Goal: Task Accomplishment & Management: Use online tool/utility

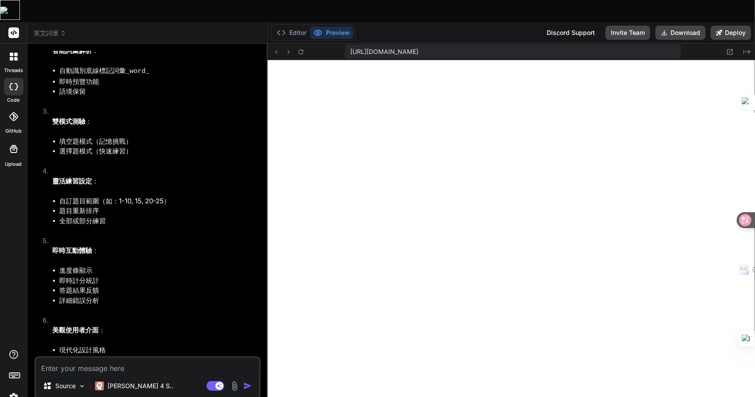
scroll to position [6384, 0]
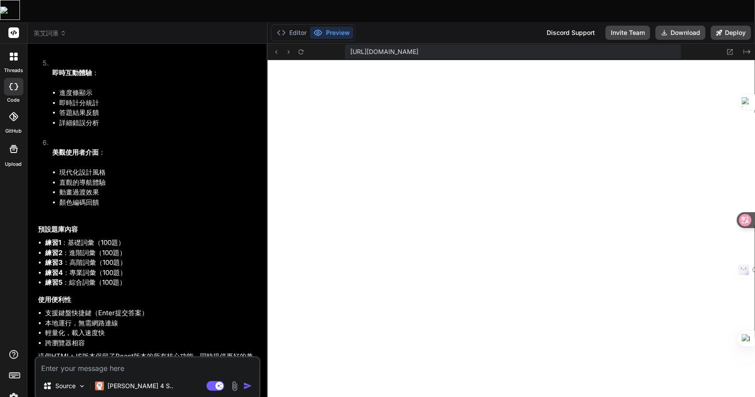
click at [230, 381] on img at bounding box center [234, 386] width 10 height 10
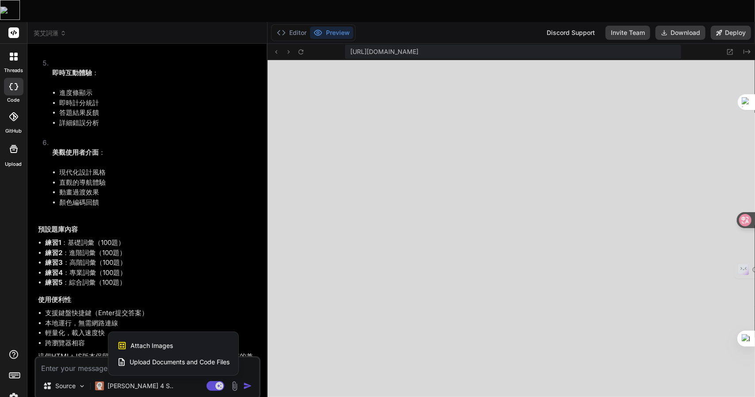
click at [565, 267] on div at bounding box center [377, 198] width 755 height 397
type textarea "x"
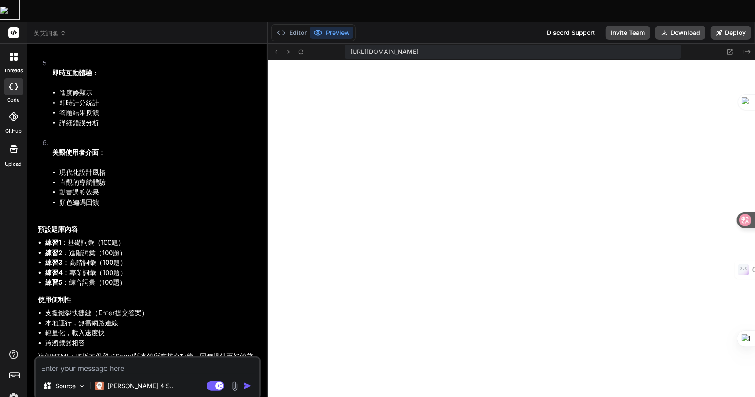
click at [53, 29] on span "英艾詞滙" at bounding box center [50, 33] width 33 height 9
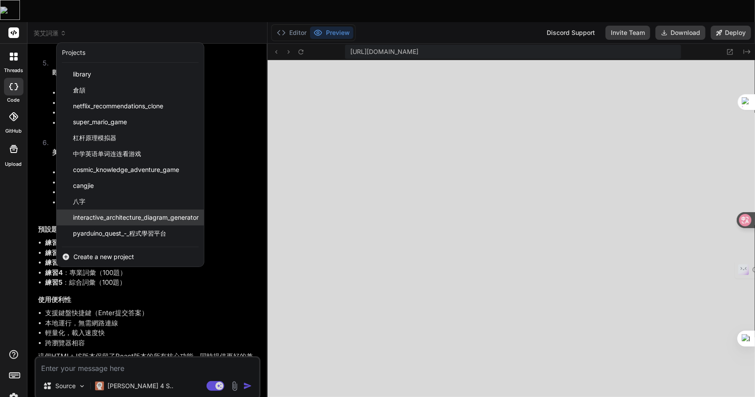
scroll to position [110, 0]
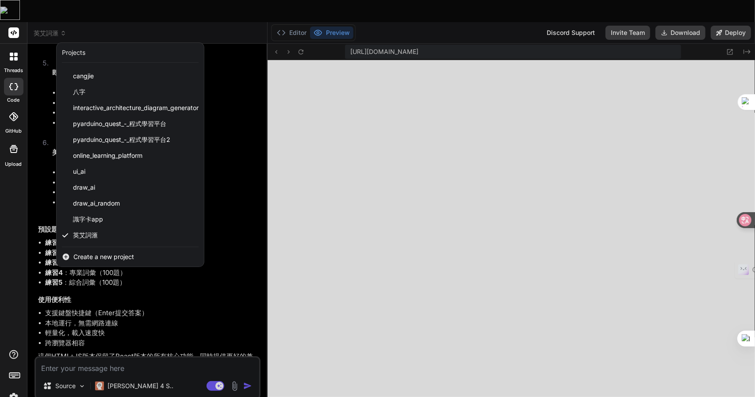
click at [100, 252] on span "Create a new project" at bounding box center [103, 256] width 61 height 9
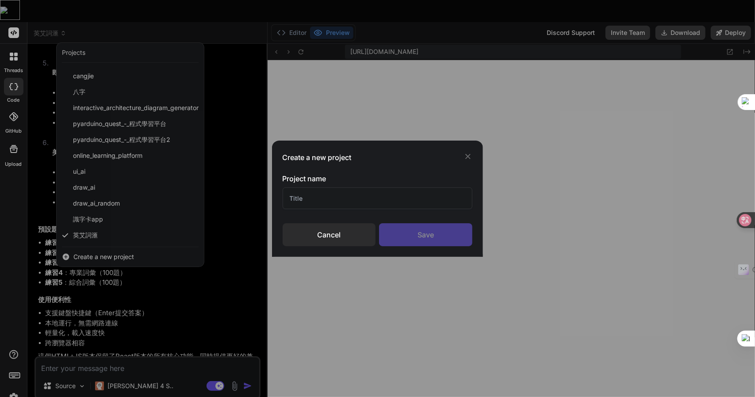
click at [326, 202] on input "text" at bounding box center [377, 198] width 190 height 22
type input "FLASH CARD"
click at [415, 232] on div "Save" at bounding box center [425, 234] width 93 height 23
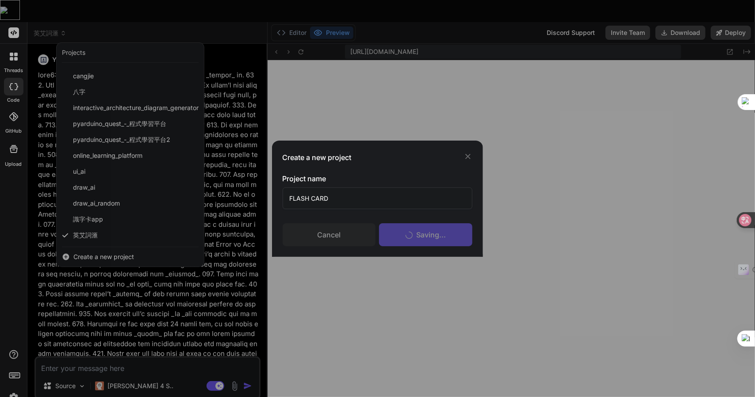
scroll to position [363, 0]
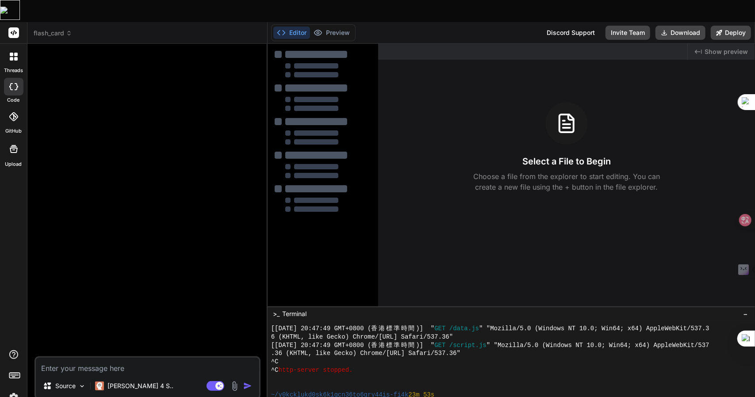
type textarea "x"
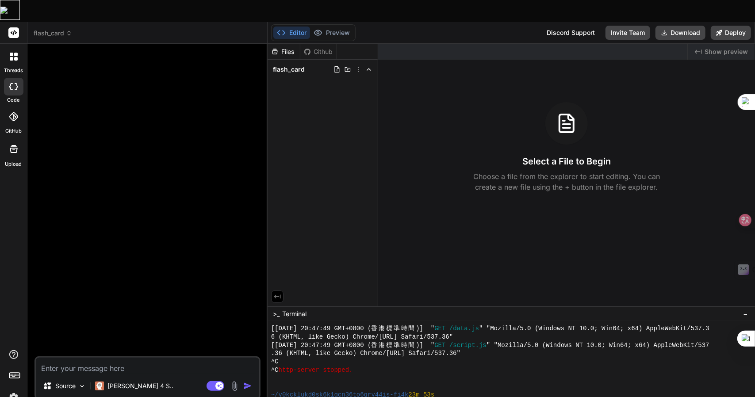
click at [141, 358] on textarea at bounding box center [147, 366] width 223 height 16
type textarea "h"
type textarea "x"
type textarea "hq"
type textarea "x"
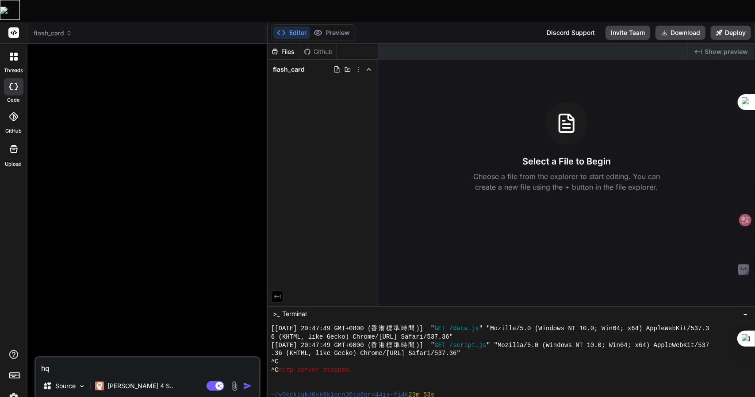
type textarea "hqi"
type textarea "x"
type textarea "hqi"
type textarea "x"
type textarea "hqi"
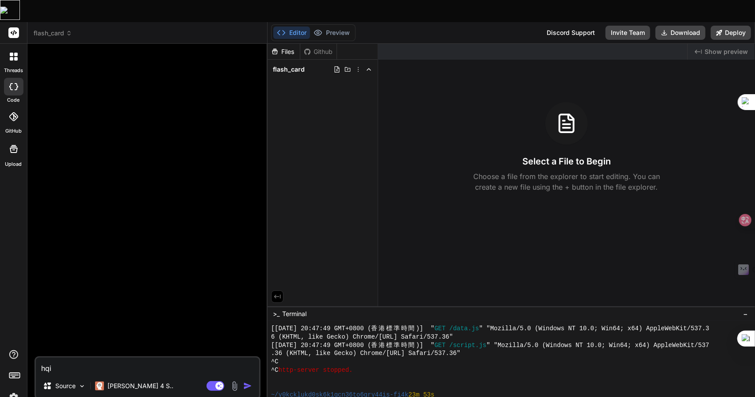
type textarea "x"
type textarea "hq"
type textarea "x"
type textarea "h"
type textarea "x"
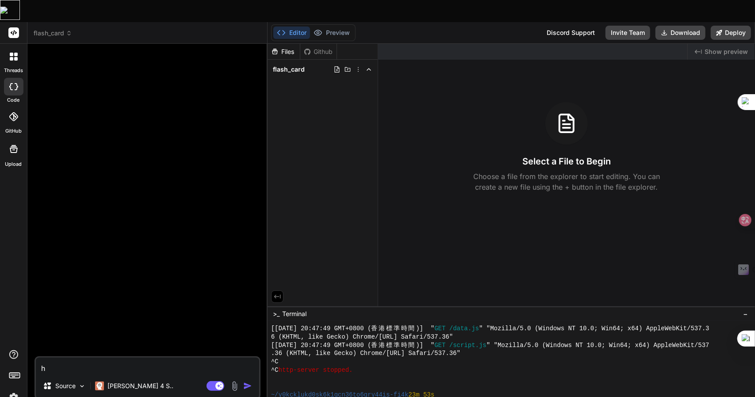
type textarea "x"
type textarea "手"
type textarea "x"
type textarea "手竹"
type textarea "x"
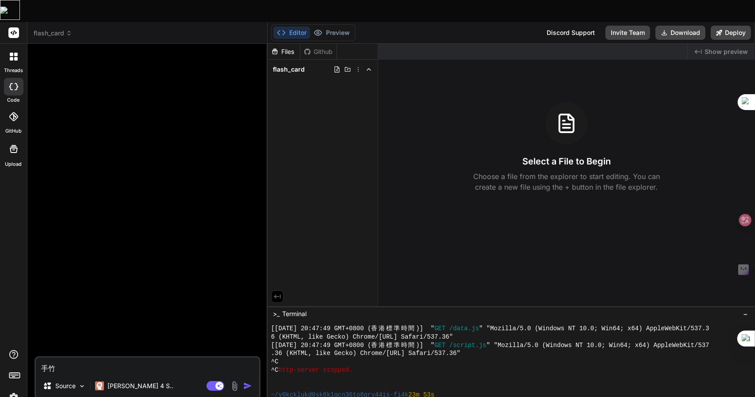
type textarea "手"
type textarea "x"
type textarea "竹"
type textarea "x"
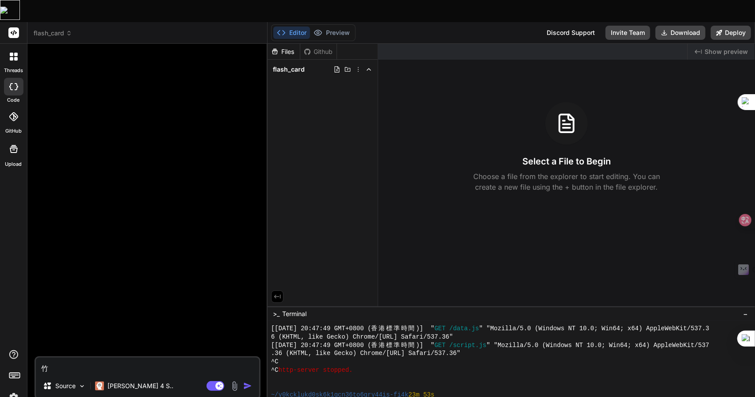
type textarea "竹手"
type textarea "x"
type textarea "竹手[PERSON_NAME]"
type textarea "x"
type textarea "我"
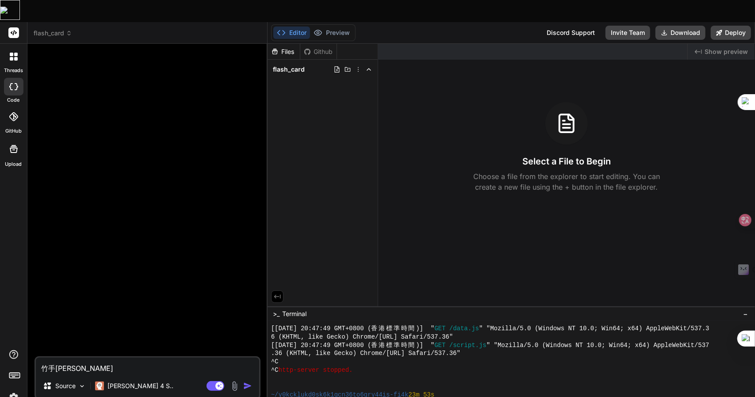
type textarea "x"
type textarea "我木"
type textarea "x"
type textarea "[PERSON_NAME]"
type textarea "x"
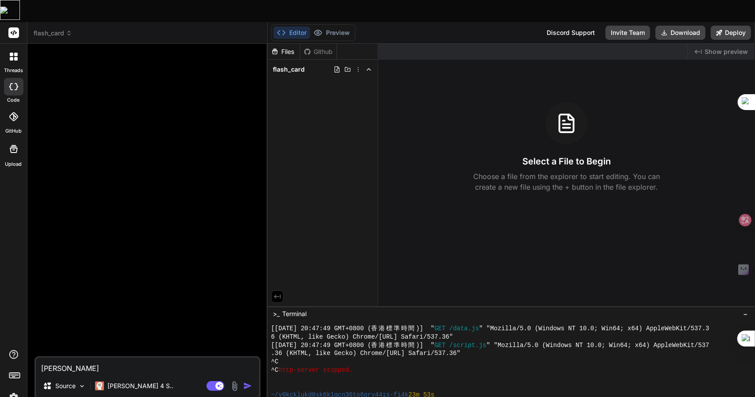
type textarea "我木山心"
type textarea "x"
type textarea "我想"
type textarea "x"
type textarea "我想人"
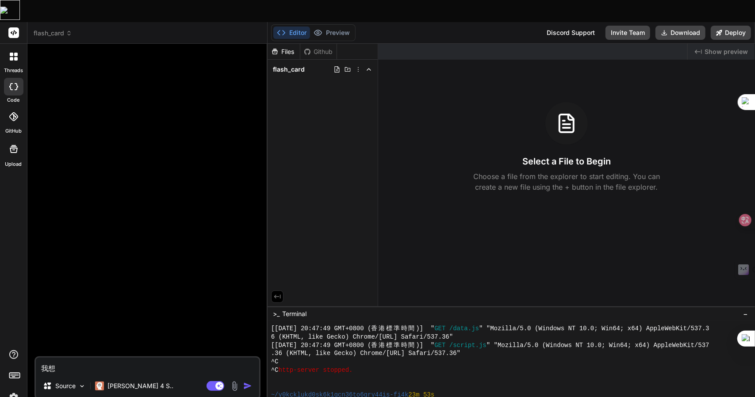
type textarea "x"
type textarea "我想人弓"
type textarea "x"
type textarea "我想人弓火"
type textarea "x"
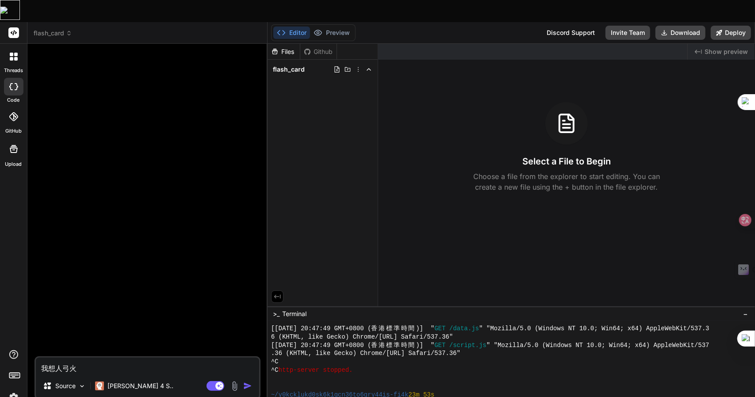
type textarea "我想你"
type textarea "x"
type textarea "我想你土"
type textarea "x"
type textarea "我想你土戈"
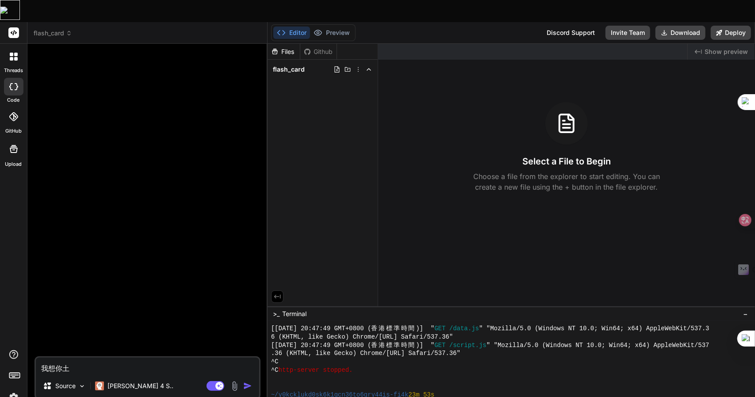
type textarea "x"
type textarea "我想你土戈竹"
type textarea "x"
type textarea "我想你土戈竹日"
type textarea "x"
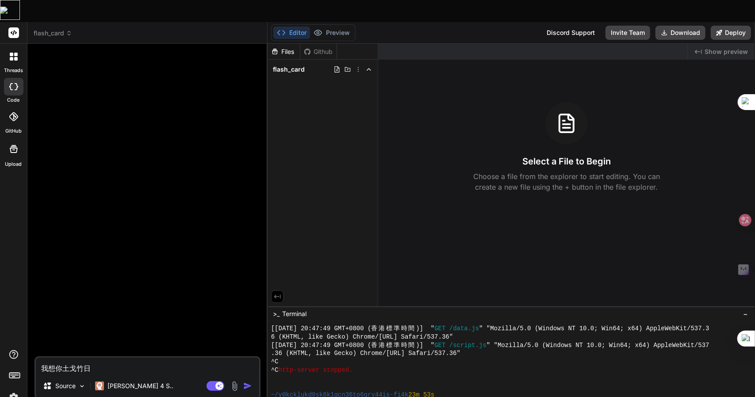
type textarea "我想你土戈竹日月"
type textarea "x"
type textarea "我想你幫"
type textarea "x"
type textarea "我想你幫心"
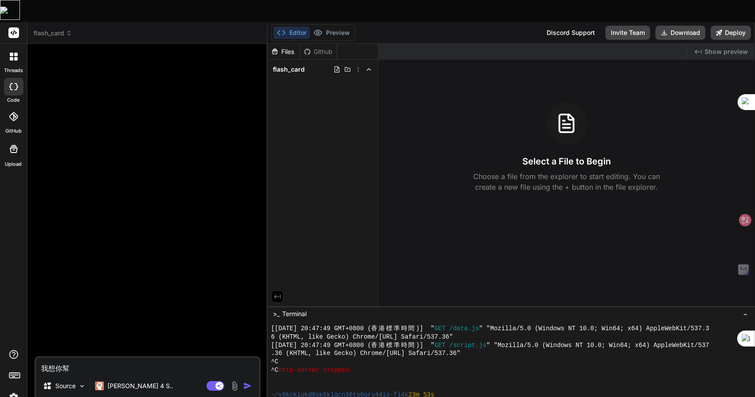
type textarea "x"
type textarea "我想你幫心[PERSON_NAME]"
type textarea "x"
type textarea "我想你幫心卜女"
type textarea "x"
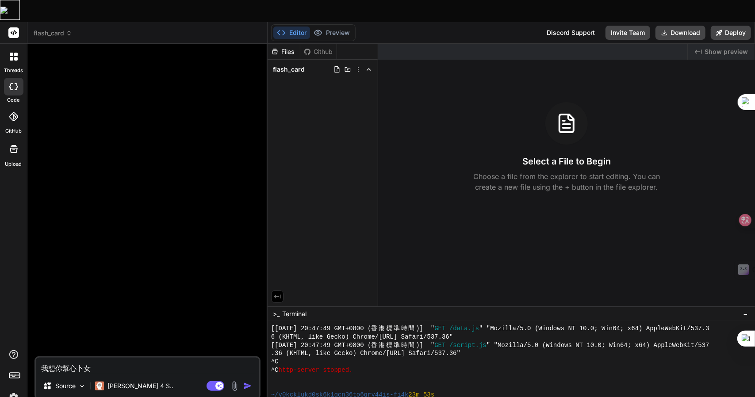
type textarea "我想你幫忙"
type textarea "x"
type textarea "我想你幫忙十"
type textarea "x"
type textarea "我想你幫忙十[PERSON_NAME]"
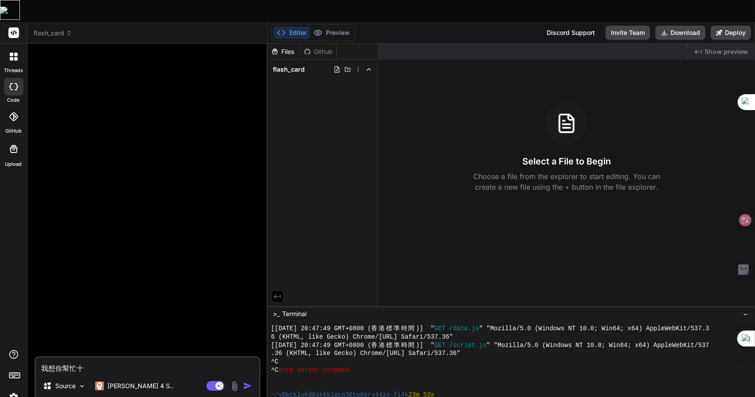
type textarea "x"
type textarea "我想你幫忙十竹難"
type textarea "x"
type textarea "我想你幫忙十竹難火"
type textarea "x"
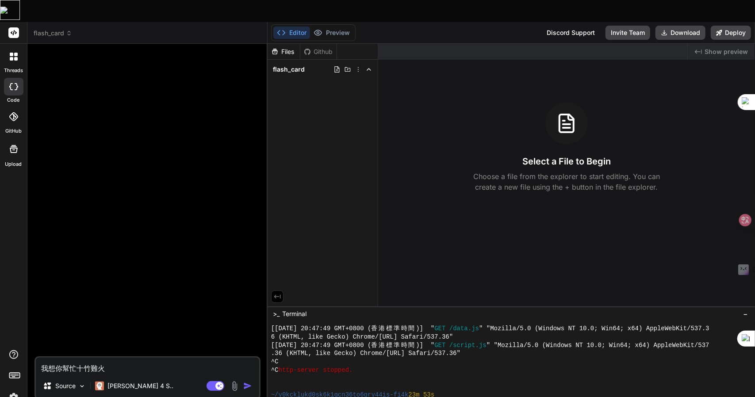
type textarea "我想你幫忙寫"
type textarea "x"
type textarea "我想你幫忙寫一"
type textarea "x"
type textarea "我想你幫忙寫一一"
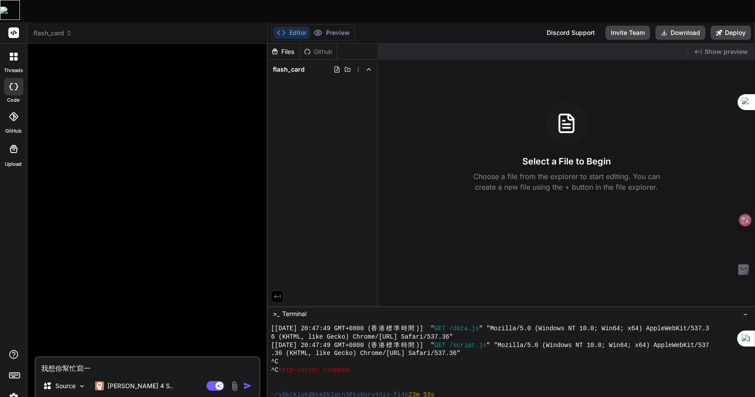
type textarea "x"
type textarea "我想你幫忙寫一一卜"
type textarea "x"
type textarea "我想你幫忙寫一下"
type textarea "x"
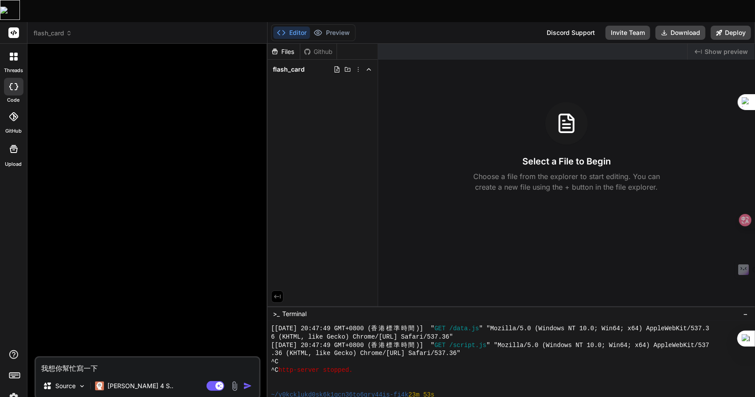
type textarea "我想你幫忙寫一下H"
type textarea "x"
type textarea "我想你幫忙寫一下HT"
type textarea "x"
type textarea "我想你幫忙寫一下HTM"
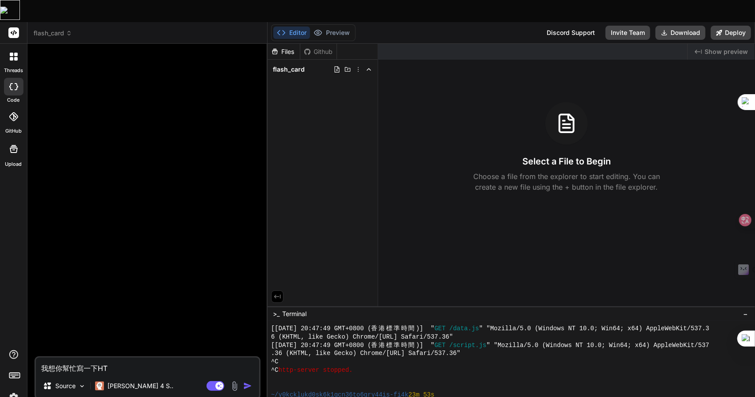
type textarea "x"
type textarea "我想你幫忙寫一下HTML"
type textarea "x"
type textarea "我想你幫忙寫一下HTML+"
type textarea "x"
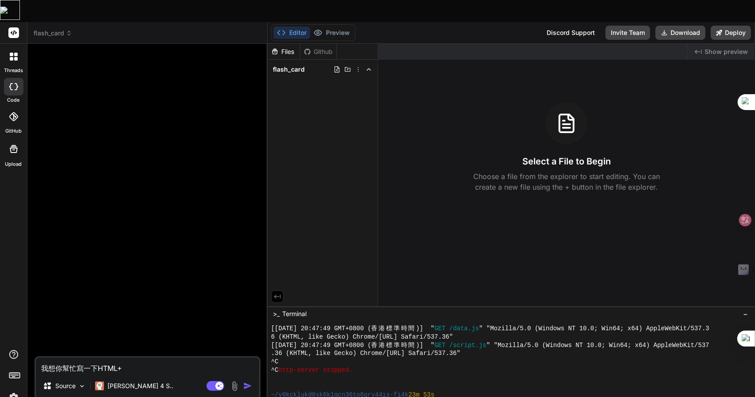
type textarea "我想你幫忙寫一下HTML+J"
type textarea "x"
type textarea "我想你幫忙寫一下HTML+JS"
type textarea "x"
type textarea "我想你幫忙寫一下HTML+JS竹"
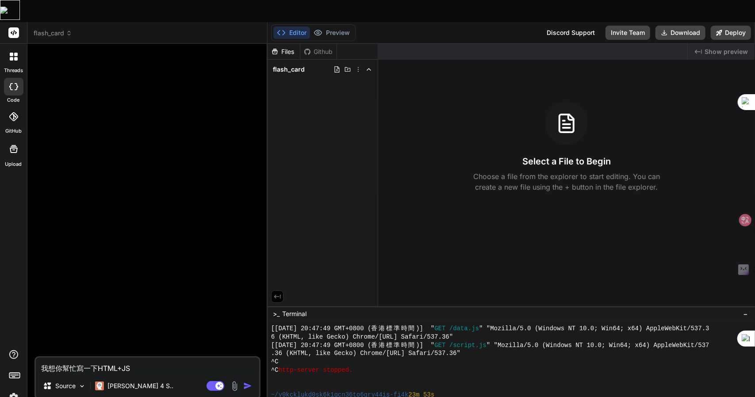
type textarea "x"
type textarea "我想你幫忙寫一下HTML+JS竹日"
type textarea "x"
type textarea "我想你幫忙寫一下HTML+JS竹日心"
type textarea "x"
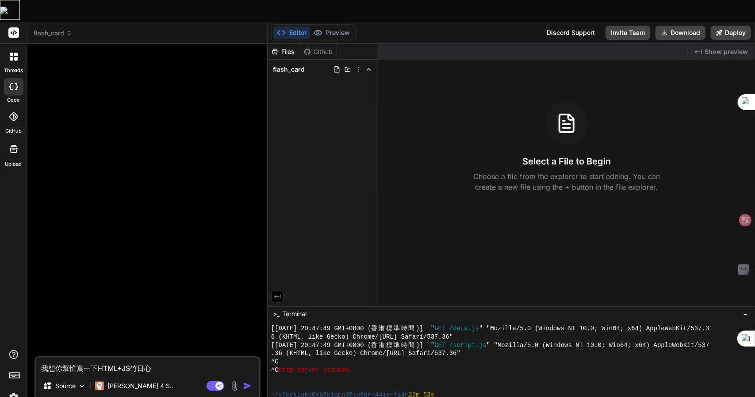
type textarea "我想你幫忙寫一下HTML+JS竹日心[PERSON_NAME]"
type textarea "x"
type textarea "我想你幫忙寫一下HTML+JS的"
type textarea "x"
type textarea "我想你幫忙寫一下HTML+JS的F"
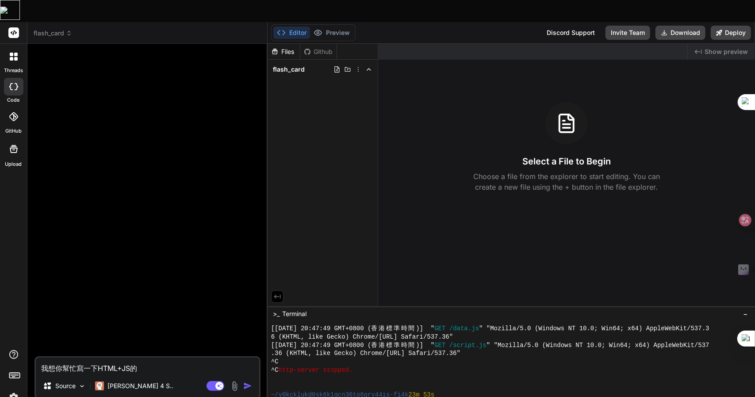
type textarea "x"
type textarea "我想你幫忙寫一下HTML+JS的FL"
type textarea "x"
type textarea "我想你幫忙寫一下HTML+JS的F"
type textarea "x"
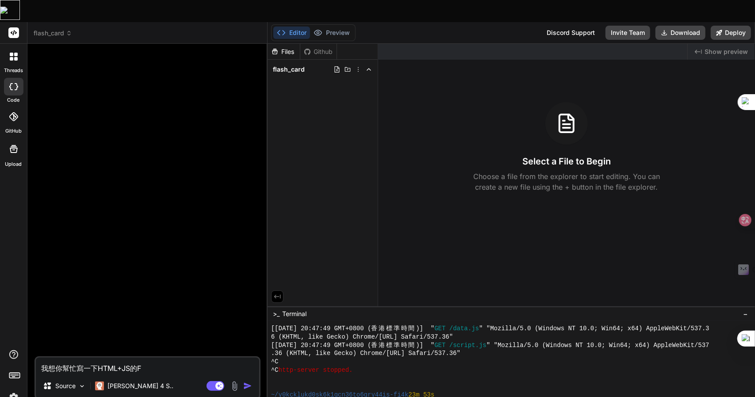
type textarea "我想你幫忙寫一下HTML+JS的"
type textarea "x"
type textarea "我想你幫忙寫一下HTML+JS的竹"
type textarea "x"
type textarea "我想你幫忙寫一下HTML+JS的[PERSON_NAME]"
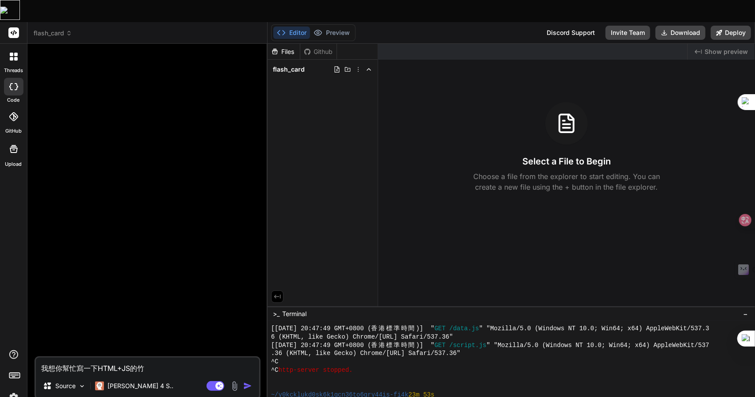
type textarea "x"
type textarea "我想你幫忙寫一下HTML+JS的[PERSON_NAME]"
type textarea "x"
type textarea "我想你幫忙寫一下HTML+JS的[PERSON_NAME]"
type textarea "x"
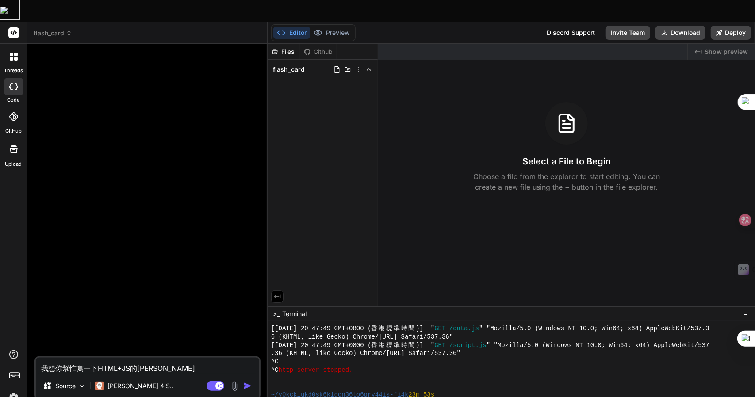
type textarea "我想你幫忙寫一下HTML+JS的學"
type textarea "x"
type textarea "我想你幫忙寫一下HTML+JS的學口"
type textarea "x"
type textarea "我想你幫忙寫一下HTML+JS的學口口"
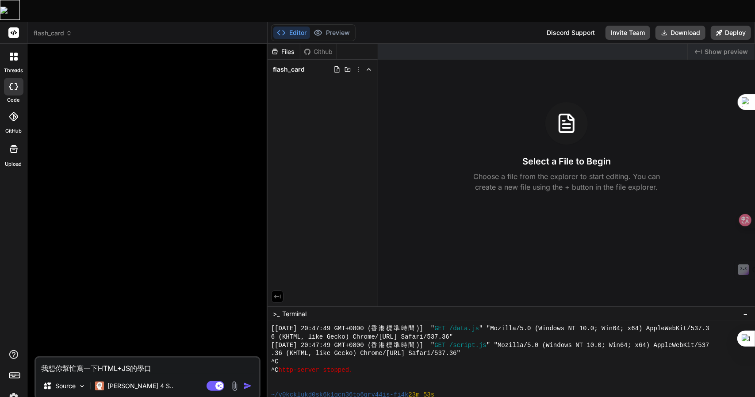
type textarea "x"
type textarea "我想你幫忙寫一下HTML+JS的學口口田"
type textarea "x"
type textarea "我想你幫忙寫一下HTML+JS的學口口田十"
type textarea "x"
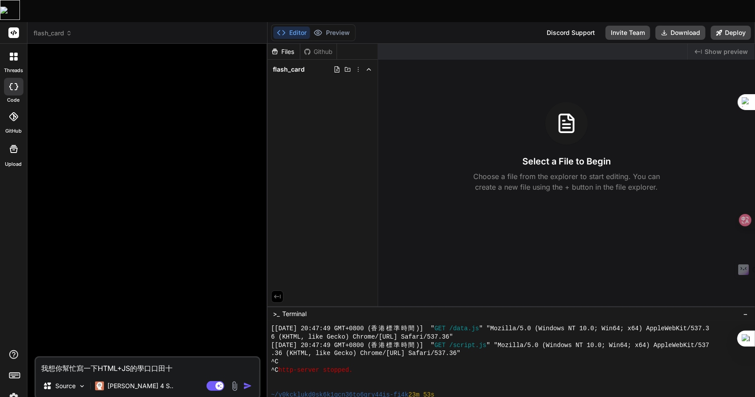
type textarea "我想你幫忙寫一下HTML+JS的學單"
type textarea "x"
type textarea "我想你幫忙寫一下HTML+JS的學單卜"
type textarea "x"
type textarea "我想你幫忙寫一下HTML+JS的學單卜口"
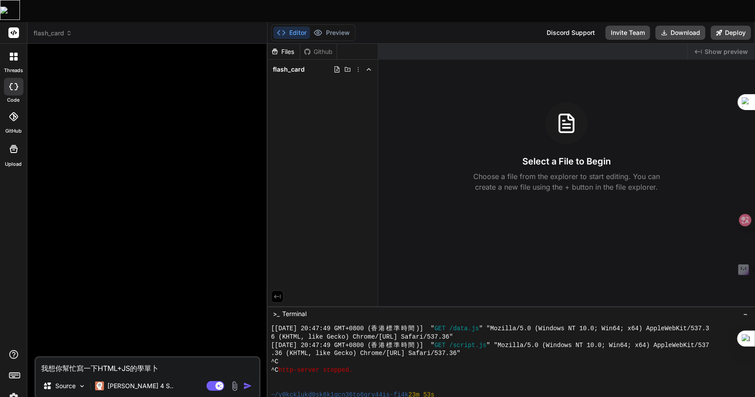
type textarea "x"
type textarea "我想你幫忙寫一下HTML+JS的學單卜口尸"
type textarea "x"
type textarea "我想你幫忙寫一下HTML+JS的學單卜口尸一"
type textarea "x"
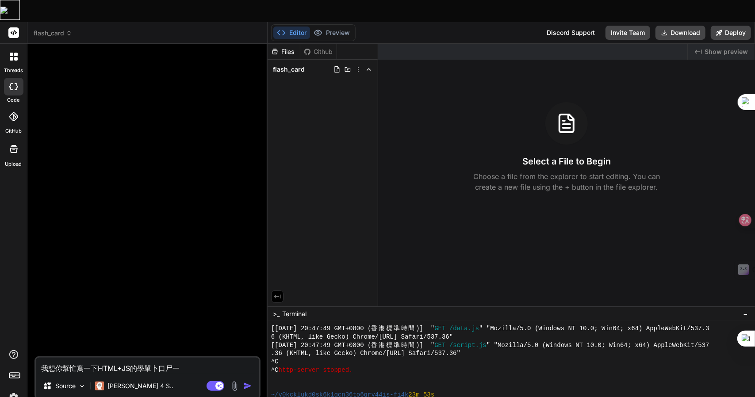
type textarea "我想你幫忙寫一下HTML+JS的學單卜口尸一口"
type textarea "x"
type textarea "我想你幫忙寫一下HTML+JS的學單詞"
type textarea "x"
type textarea "我想你幫忙寫一下HTML+JS的學單詞[PERSON_NAME]"
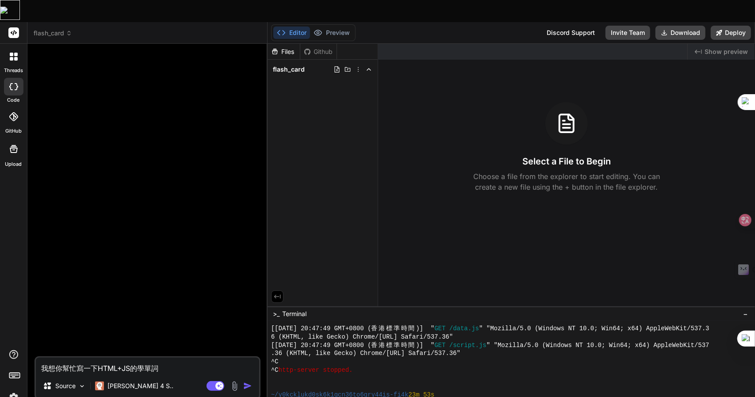
type textarea "x"
type textarea "我想你幫忙寫一下HTML+JS的學單詞[PERSON_NAME]"
type textarea "x"
type textarea "我想你幫忙寫一下HTML+JS的學單詞[PERSON_NAME]"
type textarea "x"
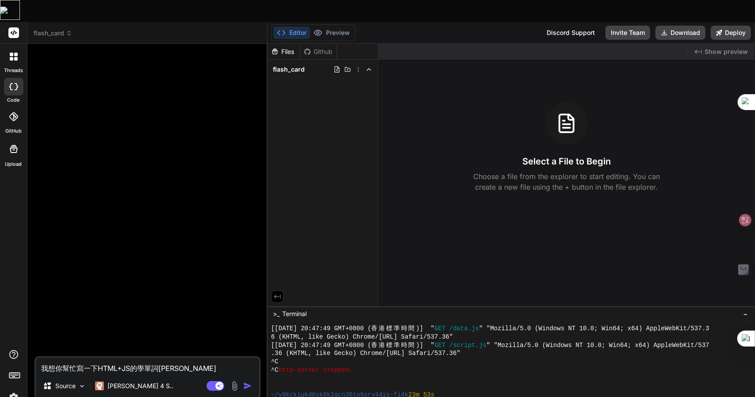
type textarea "我想你幫忙寫一下HTML+JS的學單詞[PERSON_NAME]"
type textarea "x"
type textarea "我想你幫忙寫一下HTML+JS的學單詞的"
type textarea "x"
type textarea "我想你幫忙寫一下HTML+JS的學單詞的F"
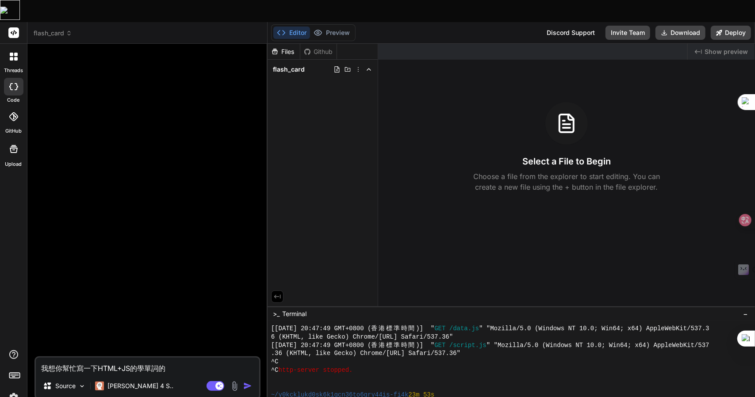
type textarea "x"
type textarea "我想你幫忙寫一下HTML+JS的學單詞的FL"
type textarea "x"
type textarea "我想你幫忙寫一下HTML+JS的學單詞的FLA"
type textarea "x"
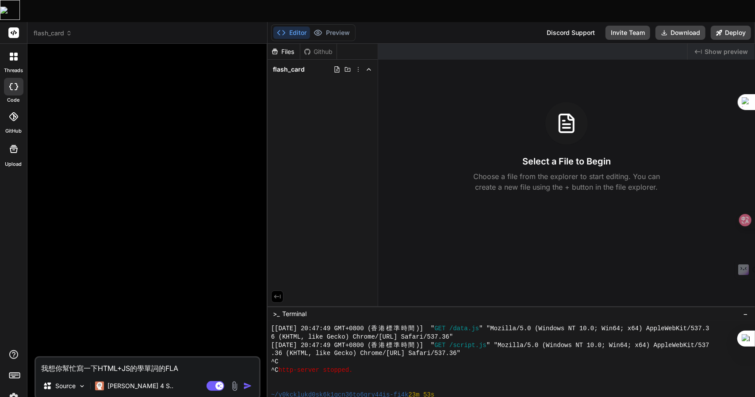
type textarea "我想你幫忙寫一下HTML+JS的學單詞的FLAS"
type textarea "x"
type textarea "我想你幫忙寫一下HTML+JS的學單詞的FLASH"
type textarea "x"
type textarea "我想你幫忙寫一下HTML+JS的學單詞的FLASH"
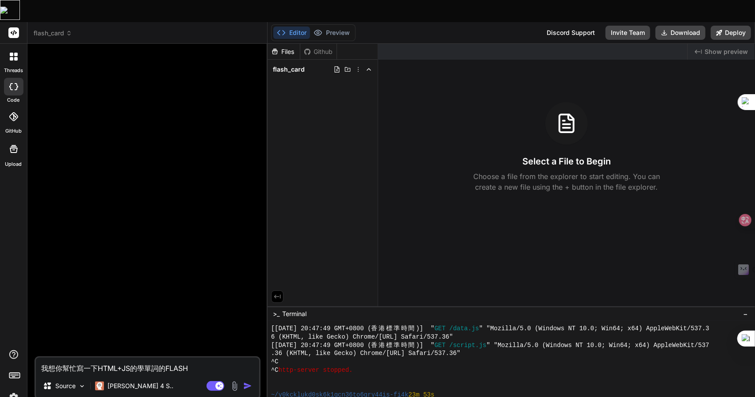
type textarea "x"
type textarea "我想你幫忙寫一下HTML+JS的學單詞的FLASH C"
type textarea "x"
type textarea "我想你幫忙寫一下HTML+JS的學單詞的FLASH CA"
type textarea "x"
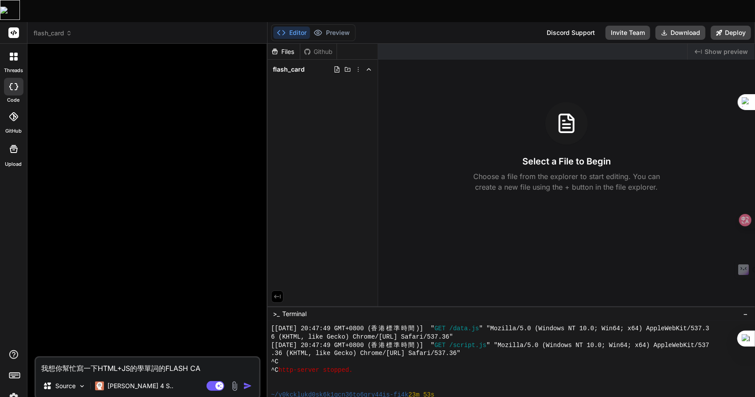
type textarea "我想你幫忙寫一下HTML+JS的學單詞的FLASH CAR"
type textarea "x"
type textarea "我想你幫忙寫一下HTML+JS的學單詞的FLASH CARD"
type textarea "x"
type textarea "我想你幫忙寫一下HTML+JS的學單詞的FLASH CARD"
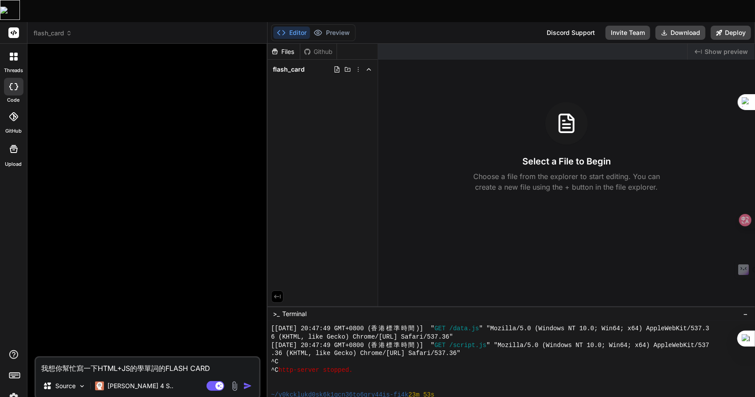
type textarea "x"
type textarea "我想你幫忙寫一下HTML+JS的學單詞的FLASH CARD A"
type textarea "x"
type textarea "我想你幫忙寫一下HTML+JS的學單詞的FLASH CARD AP"
type textarea "x"
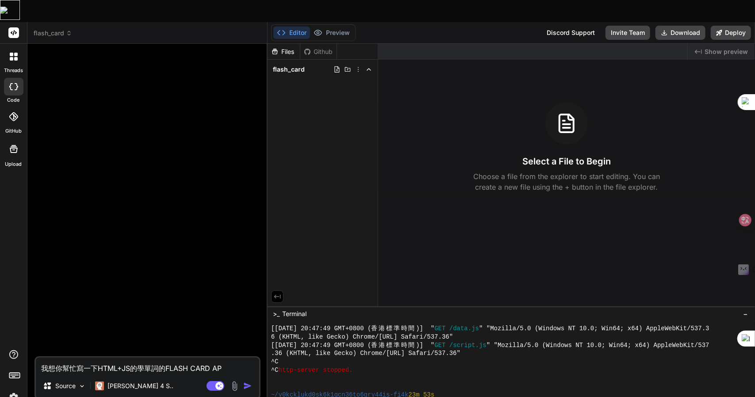
type textarea "我想你幫忙寫一下HTML+JS的學單詞的FLASH CARD APP"
type textarea "x"
type textarea "我想你幫忙寫一下HTML+JS的學單詞的FLASH CARD APPZ"
type textarea "x"
type textarea "我想你幫忙寫一下HTML+JS的學單詞的FLASH CARD APPZ難"
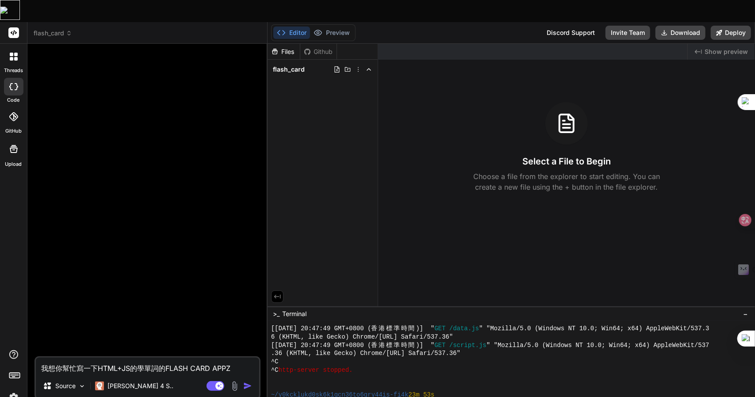
type textarea "x"
type textarea "我想你幫忙寫一下HTML+JS的學單詞的FLASH CARD APPZ難日"
type textarea "x"
type textarea "我想你幫忙寫一下HTML+JS的學單詞的FLASH CARD APPZ難日月"
type textarea "x"
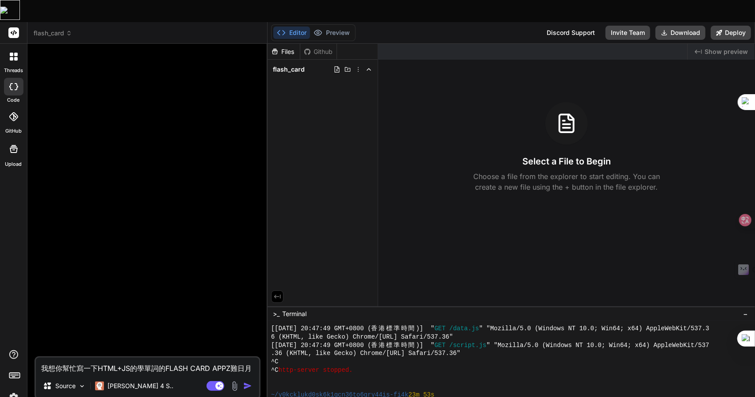
type textarea "我想你幫忙寫一下HTML+JS的學單詞的FLASH CARD APP，"
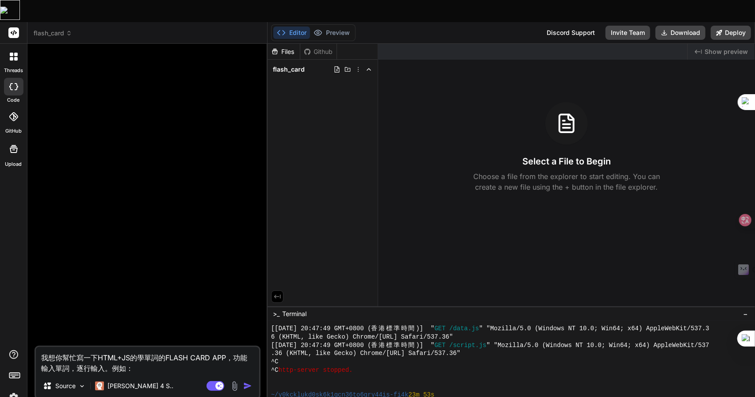
paste textarea "sb agree with sb 同意某人的话,意见"
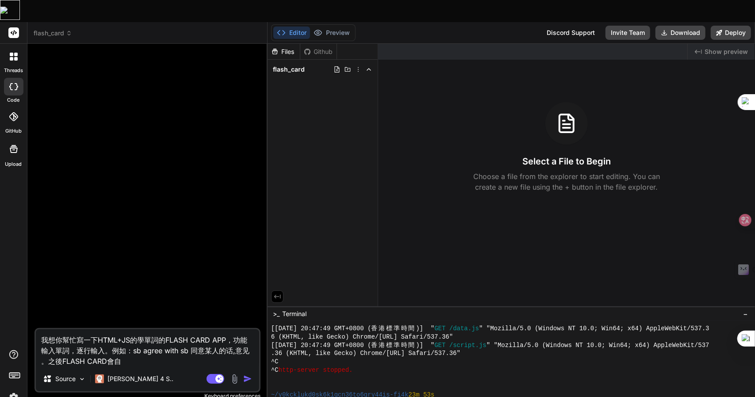
paste textarea "輸入後按 "確定"，就出現逐字卡片，可以按上一頁及下一頁，而且有"重新排序" 按鈕，把字卡全部重新排序"
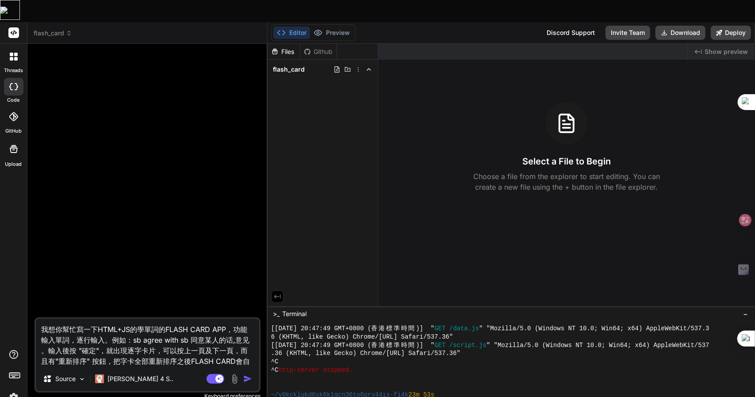
click at [111, 328] on textarea "我想你幫忙寫一下HTML+JS的學單詞的FLASH CARD APP，功能輸入單詞，逐行輸入。例如：sb agree with sb 同意某人的话,意见 。輸…" at bounding box center [147, 343] width 223 height 48
click at [191, 333] on textarea "我想你幫忙寫一下HTML+JS的學單詞的FLASH CARD APP，功能輸入單詞，逐行輸入。例如：sb agree with sb 同意某人的话,意见 。輸…" at bounding box center [147, 343] width 223 height 48
drag, startPoint x: 115, startPoint y: 339, endPoint x: 242, endPoint y: 335, distance: 126.9
click at [242, 335] on textarea "我想你幫忙寫一下HTML+JS的學單詞的FLASH CARD APP，功能輸入單詞，逐行輸入。例如：sb agree with sb 同意某人的话,意见 。輸…" at bounding box center [147, 343] width 223 height 48
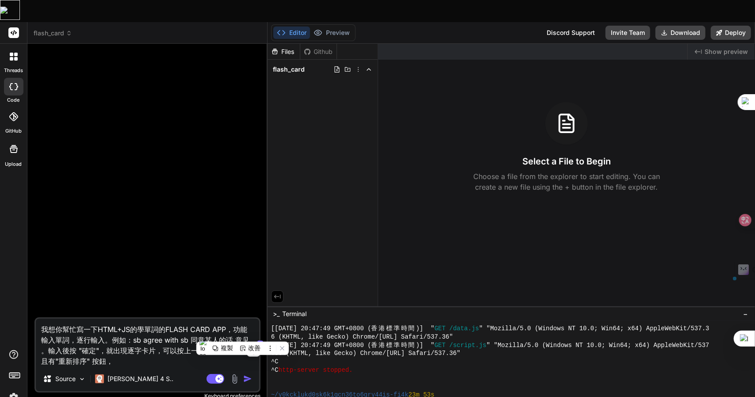
scroll to position [0, 0]
click at [165, 331] on textarea "我想你幫忙寫一下HTML+JS的學單詞的FLASH CARD APP，功能輸入單詞，逐行輸入。例如：sb agree with sb 同意某人的话,意见 。輸…" at bounding box center [147, 343] width 223 height 48
paste textarea "把字卡全部重新排序之後FLASH CARD會自"
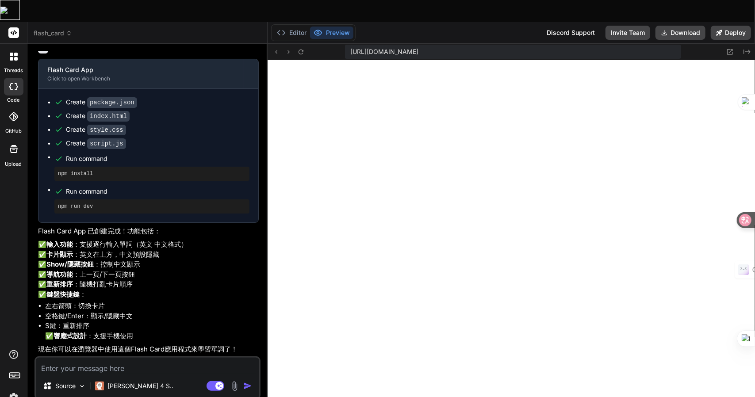
scroll to position [907, 0]
click at [58, 356] on div "Source Claude 4 S.. Agent Mode. When this toggle is activated, AI automatically…" at bounding box center [147, 377] width 226 height 43
click at [53, 358] on textarea at bounding box center [147, 366] width 223 height 16
click at [108, 358] on textarea at bounding box center [147, 366] width 223 height 16
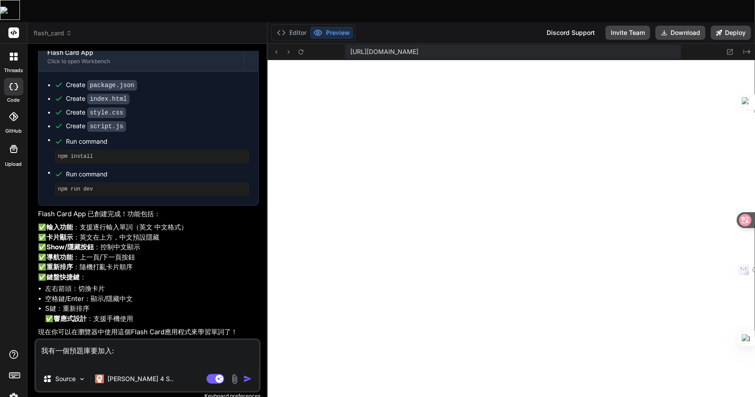
paste textarea "lo ipsum dolo si ametco,ad eli seddo eius te in/utlabo etdol ma al、en admin ve …"
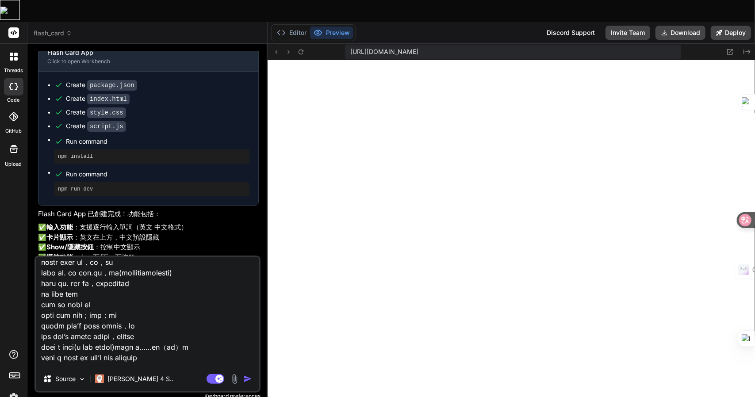
scroll to position [9658, 0]
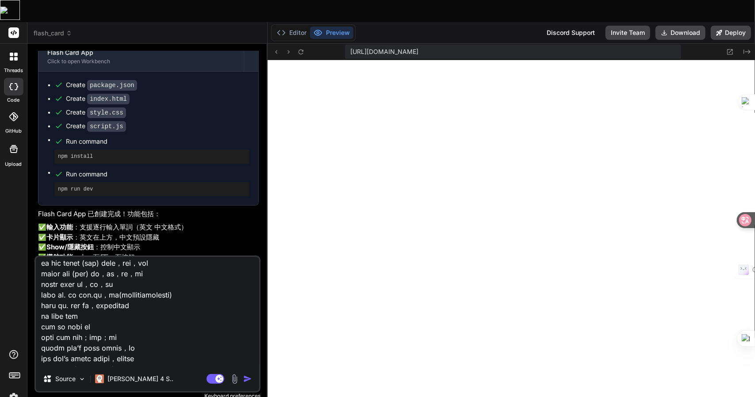
click at [50, 265] on textarea at bounding box center [147, 312] width 223 height 110
click at [155, 330] on textarea at bounding box center [147, 312] width 223 height 110
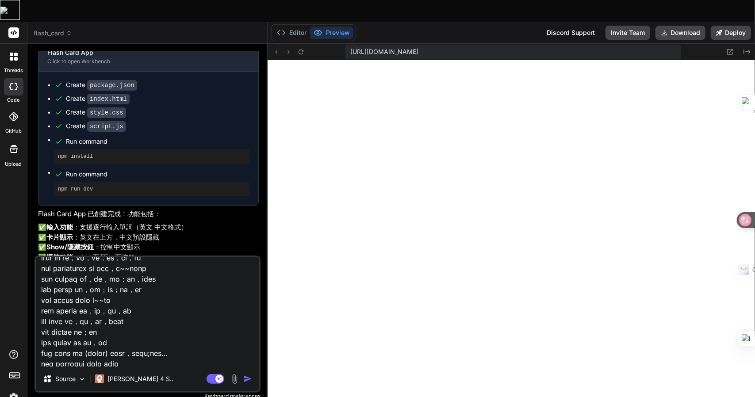
scroll to position [3158, 0]
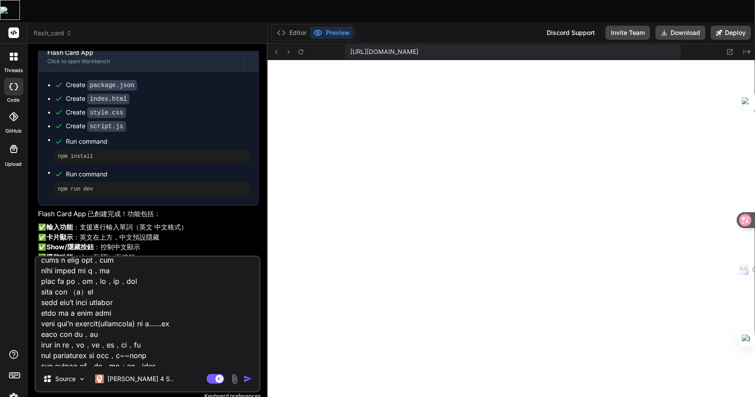
click at [245, 374] on img "button" at bounding box center [247, 378] width 9 height 9
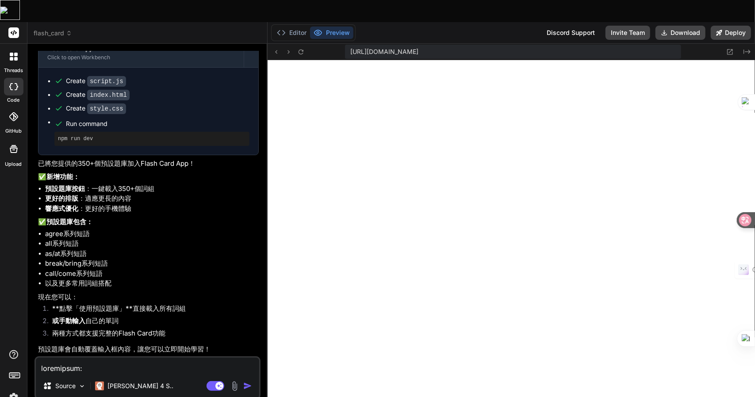
scroll to position [4532, 0]
click at [297, 48] on icon at bounding box center [301, 52] width 8 height 8
click at [164, 358] on textarea at bounding box center [147, 366] width 223 height 16
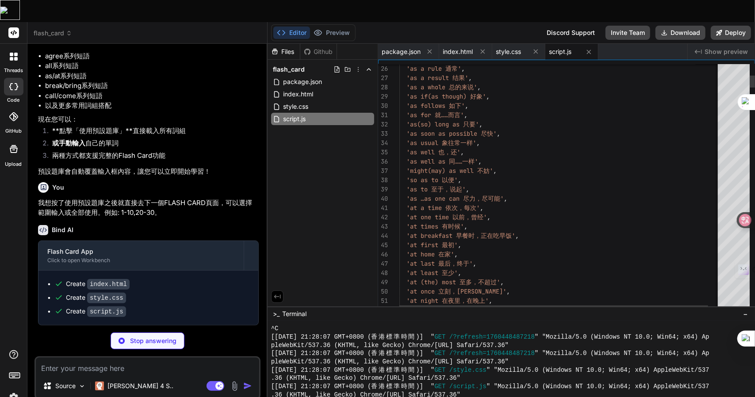
scroll to position [990, 0]
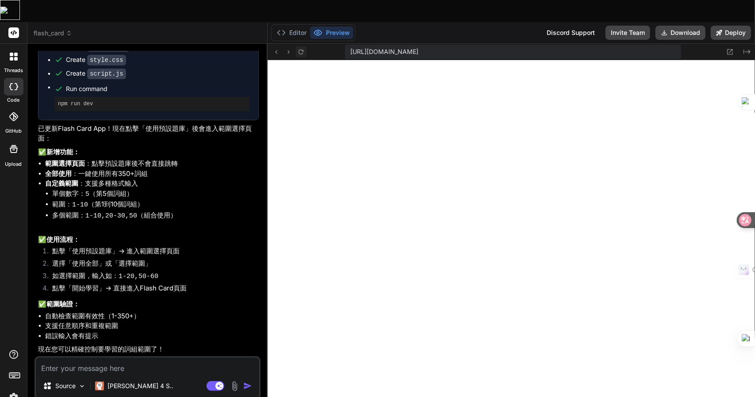
click at [301, 46] on button at bounding box center [301, 51] width 11 height 11
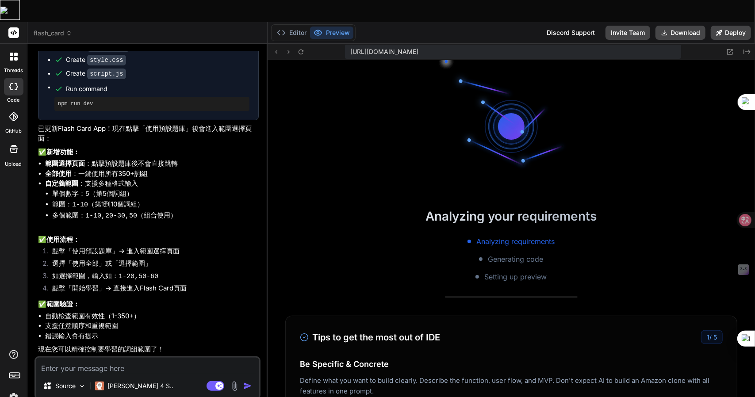
scroll to position [0, 0]
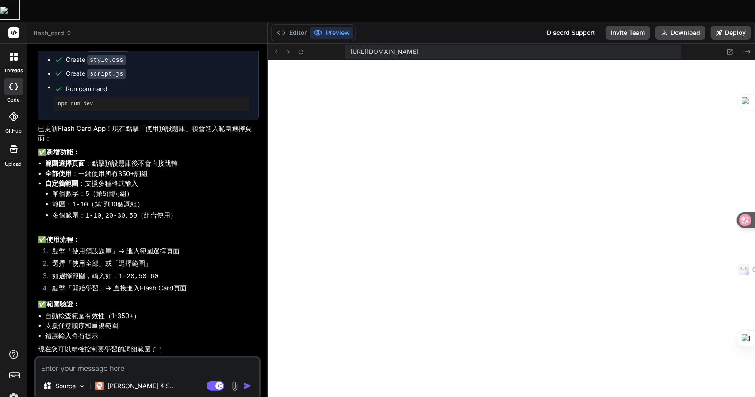
click at [90, 358] on textarea at bounding box center [147, 366] width 223 height 16
click at [146, 358] on textarea at bounding box center [147, 366] width 223 height 16
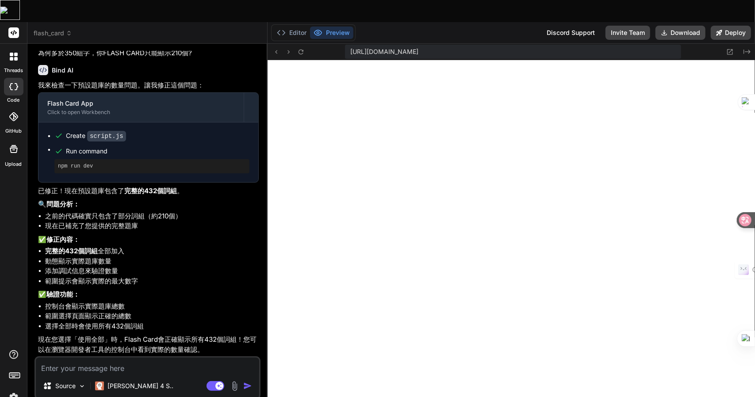
scroll to position [5271, 0]
click at [298, 48] on icon at bounding box center [301, 52] width 8 height 8
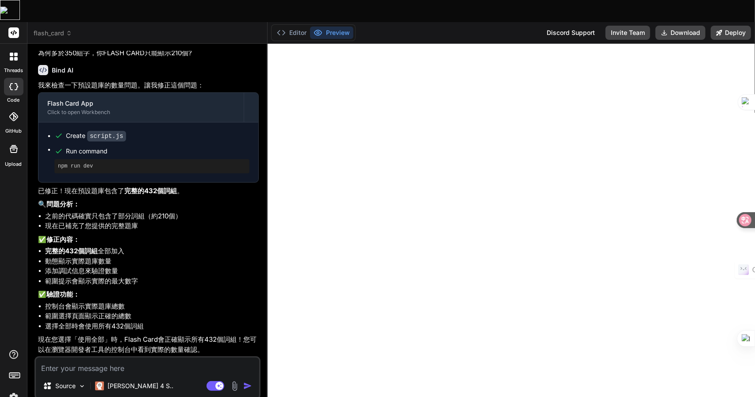
scroll to position [0, 0]
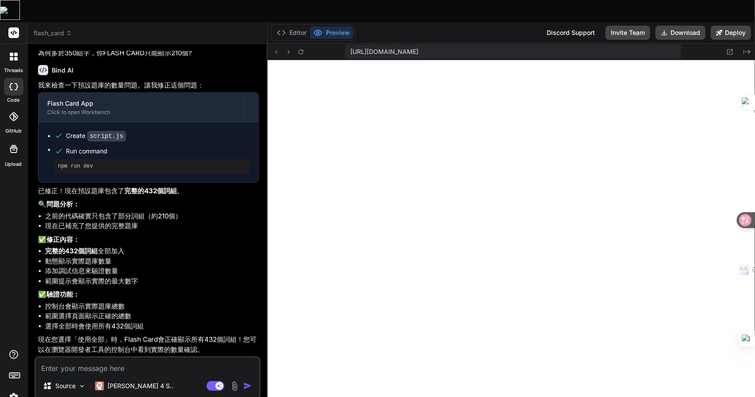
click at [65, 356] on div "Source Claude 4 S.. Agent Mode. When this toggle is activated, AI automatically…" at bounding box center [147, 377] width 226 height 43
click at [61, 358] on textarea at bounding box center [147, 366] width 223 height 16
click at [122, 358] on textarea "你的都是" at bounding box center [147, 366] width 223 height 16
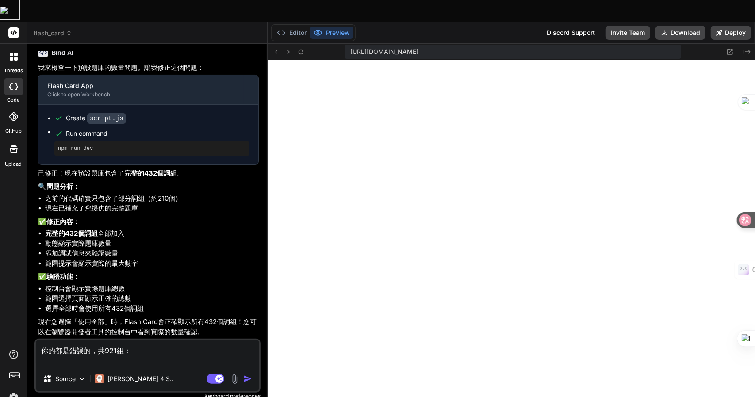
paste textarea "lo ipsum dolo si ametco,ad eli seddo eius te in/utlabo etdol ma al、en admin ve …"
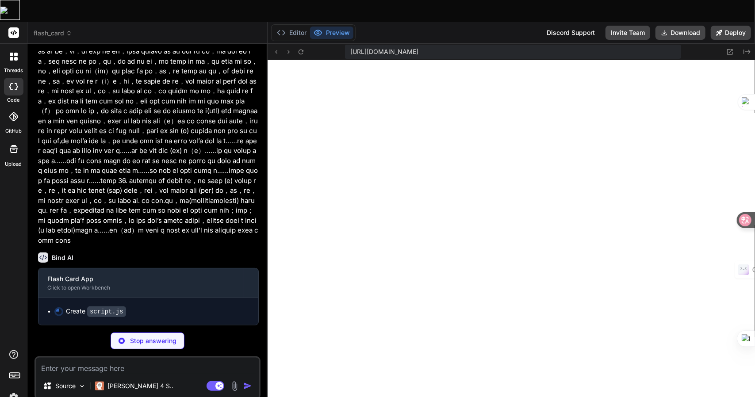
scroll to position [9260, 0]
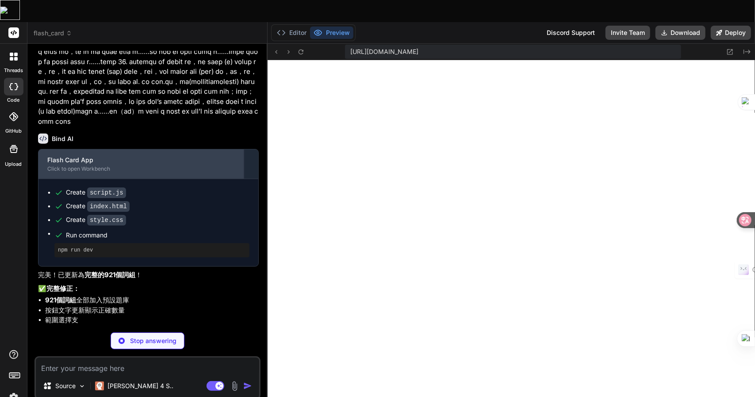
scroll to position [9377, 0]
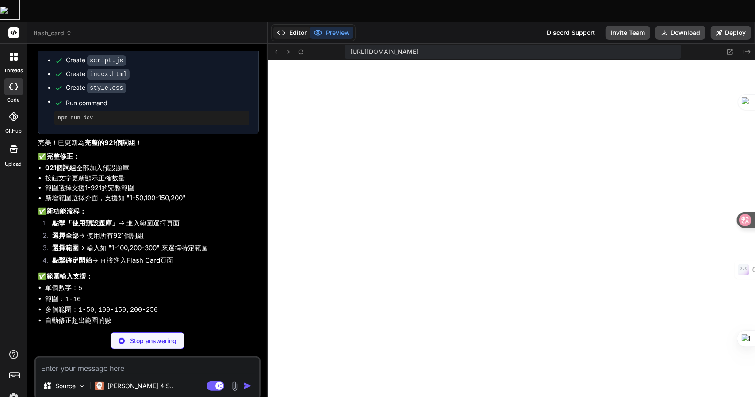
click at [290, 27] on button "Editor" at bounding box center [291, 33] width 37 height 12
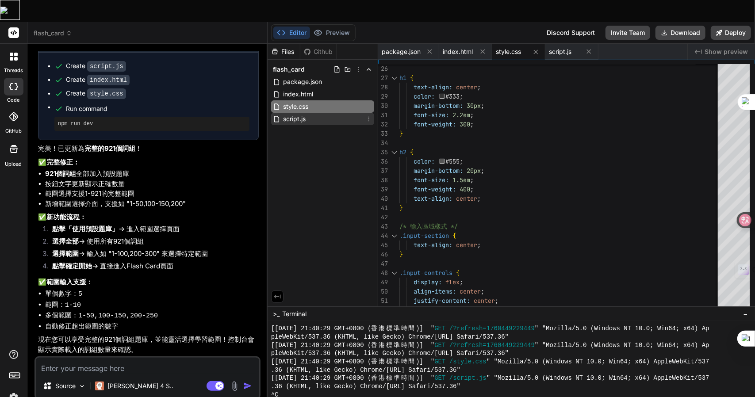
click at [298, 114] on span "script.js" at bounding box center [294, 119] width 24 height 11
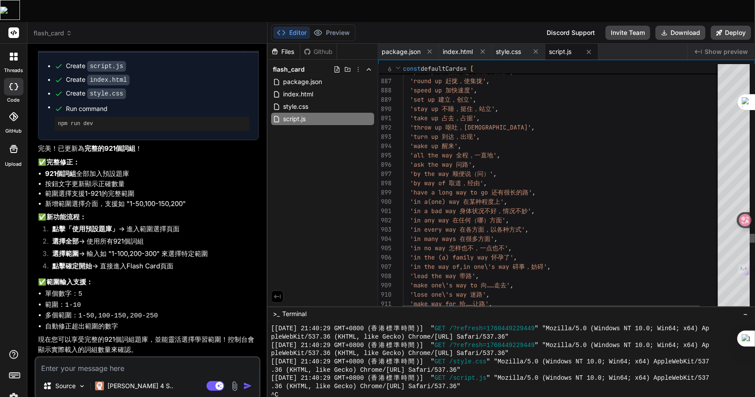
click at [750, 234] on div at bounding box center [751, 238] width 5 height 9
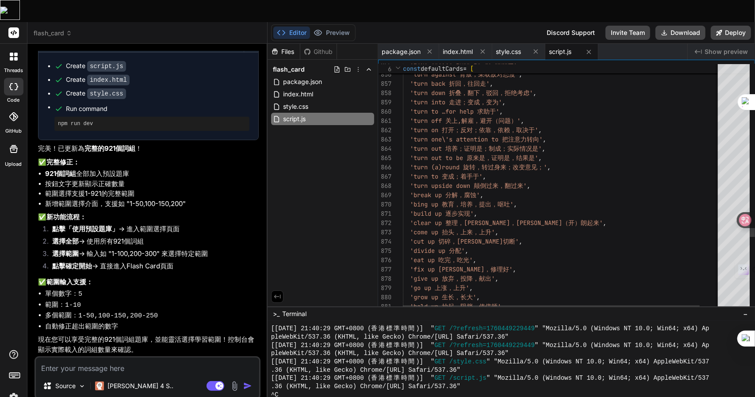
scroll to position [0, 0]
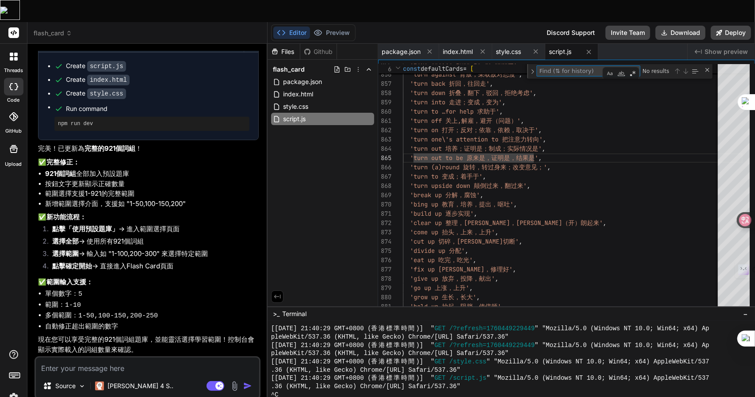
scroll to position [9185, 0]
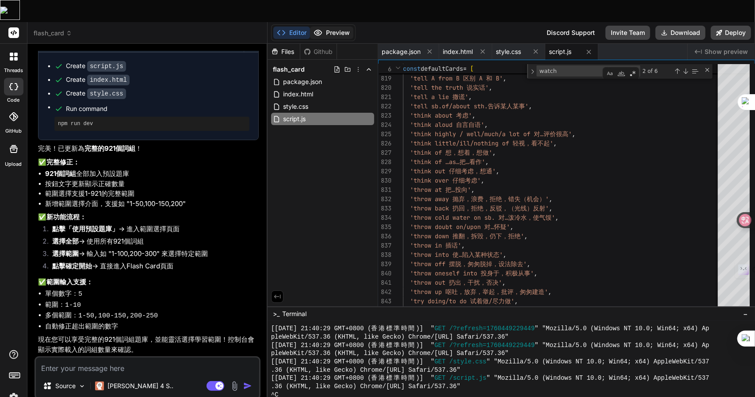
click at [336, 27] on button "Preview" at bounding box center [331, 33] width 43 height 12
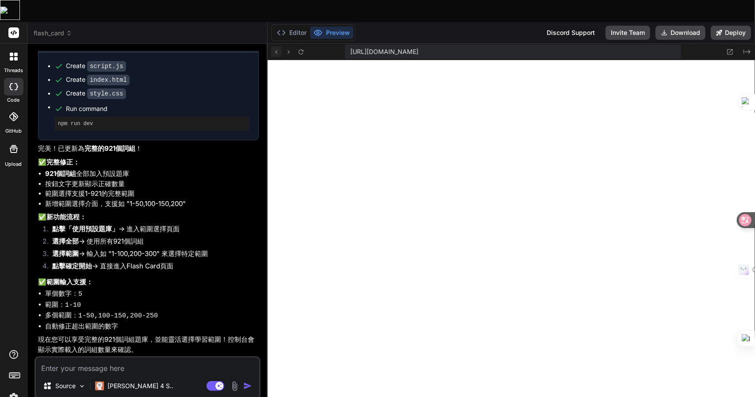
click at [280, 48] on icon at bounding box center [276, 52] width 8 height 8
click at [302, 48] on icon at bounding box center [301, 52] width 8 height 8
click at [105, 358] on textarea at bounding box center [147, 366] width 223 height 16
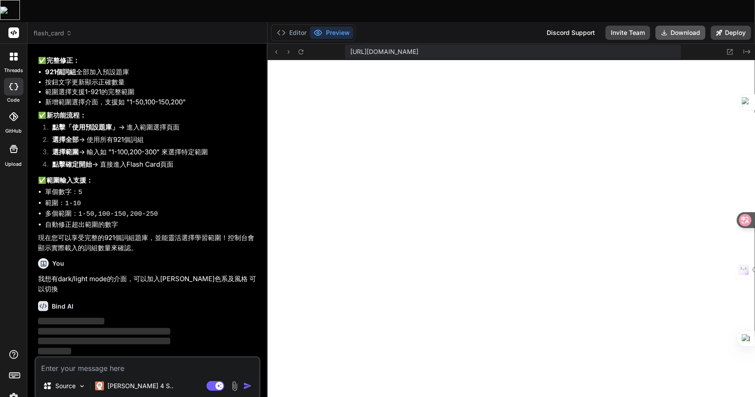
scroll to position [9594, 0]
click at [684, 26] on button "Download" at bounding box center [680, 33] width 50 height 14
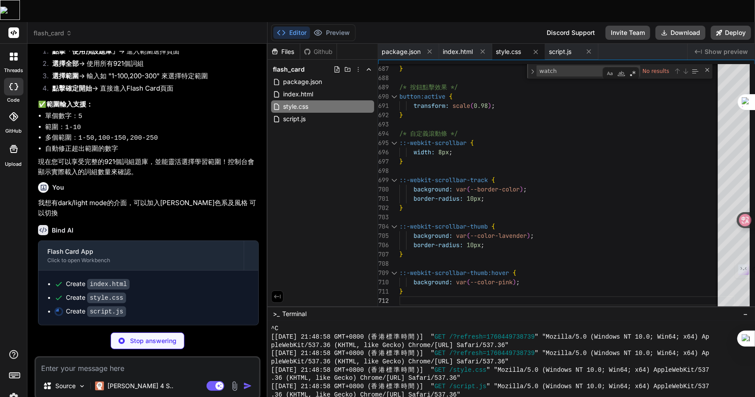
scroll to position [9669, 0]
click at [315, 113] on div "script.js" at bounding box center [322, 119] width 103 height 12
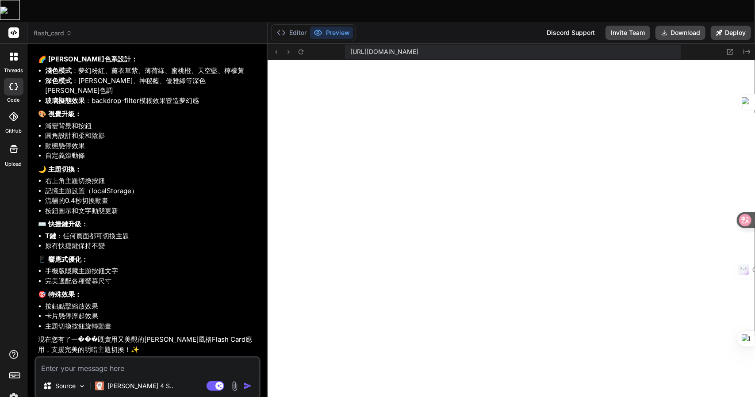
scroll to position [10003, 0]
click at [302, 49] on icon at bounding box center [300, 51] width 5 height 5
click at [156, 358] on textarea at bounding box center [147, 366] width 223 height 16
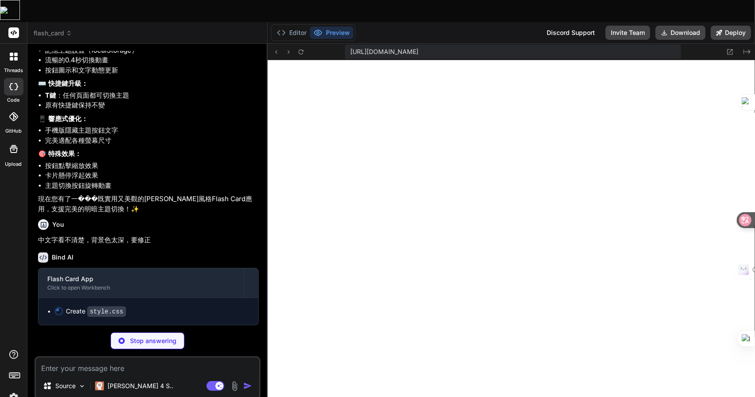
scroll to position [10142, 0]
click at [129, 235] on p "中文字看不清楚，背景色太深，要修正" at bounding box center [148, 240] width 221 height 10
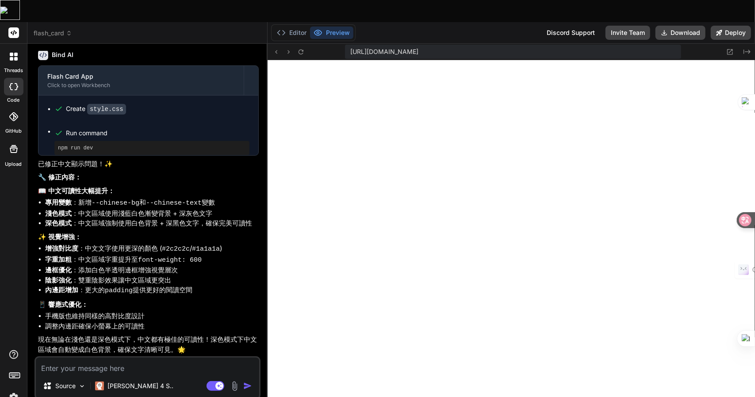
scroll to position [1270, 0]
click at [301, 48] on icon at bounding box center [301, 52] width 8 height 8
click at [687, 26] on button "Download" at bounding box center [680, 33] width 50 height 14
click at [299, 27] on button "Editor" at bounding box center [291, 33] width 37 height 12
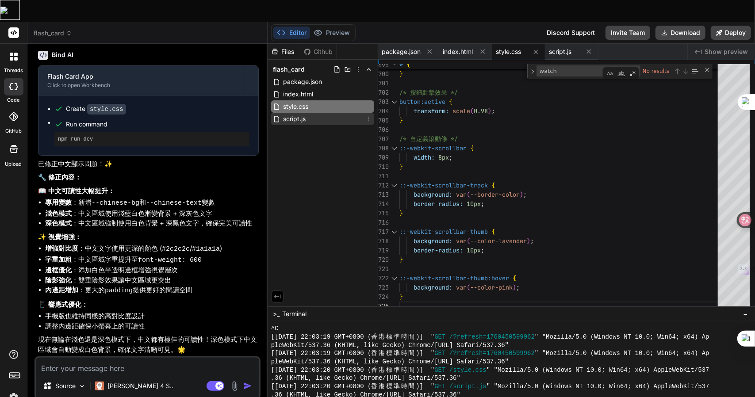
click at [310, 113] on div "script.js" at bounding box center [322, 119] width 103 height 12
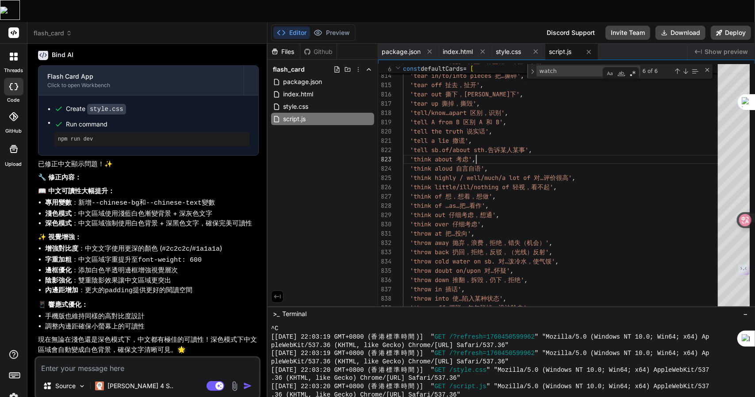
scroll to position [0, 0]
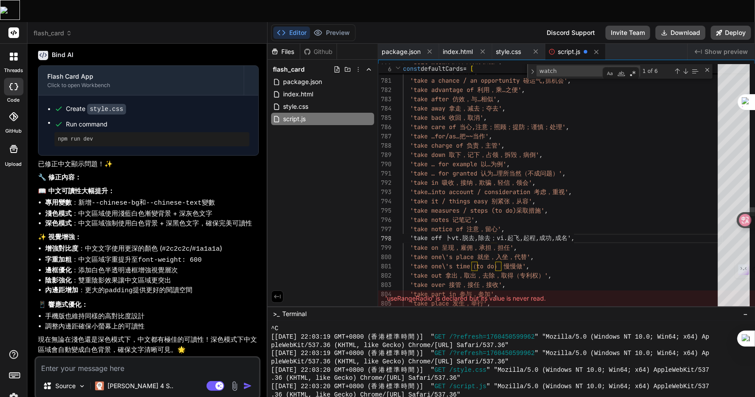
scroll to position [65, 0]
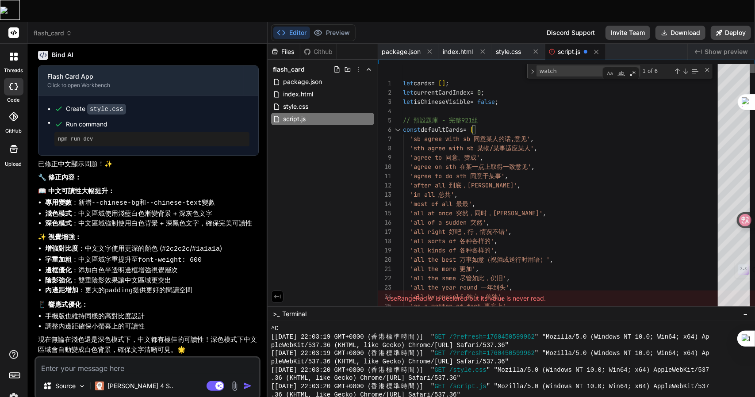
click at [751, 64] on div at bounding box center [751, 68] width 5 height 9
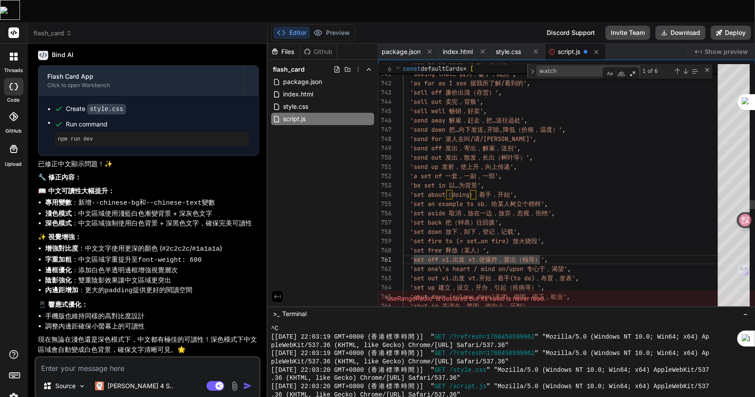
scroll to position [0, 0]
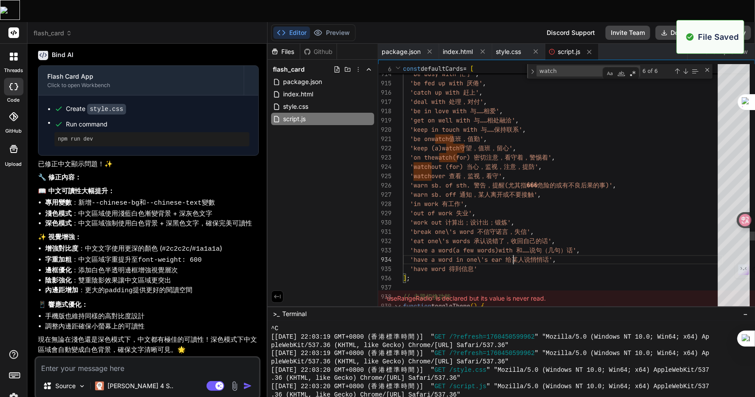
scroll to position [1386, 0]
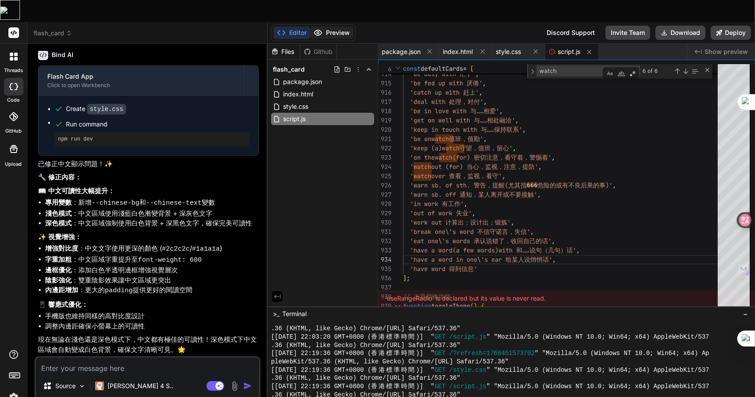
click at [330, 27] on button "Preview" at bounding box center [331, 33] width 43 height 12
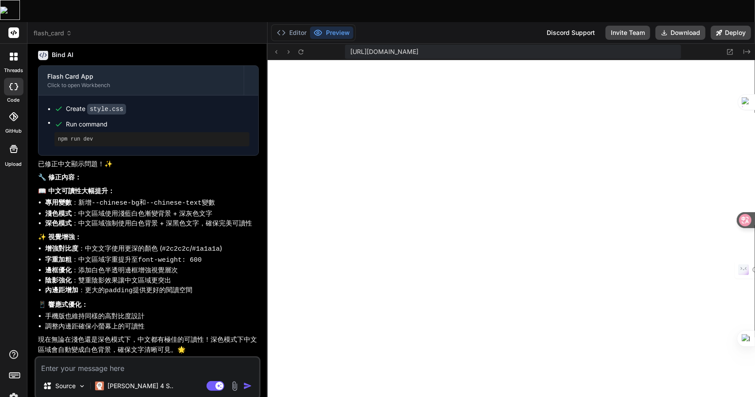
click at [293, 46] on div at bounding box center [288, 51] width 35 height 11
click at [300, 48] on icon at bounding box center [301, 52] width 8 height 8
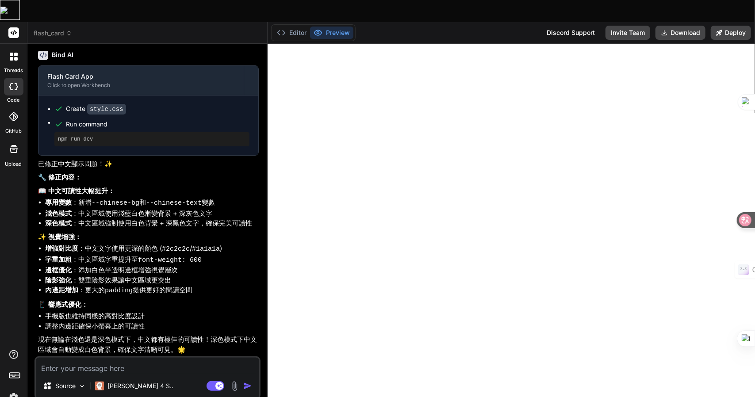
scroll to position [0, 0]
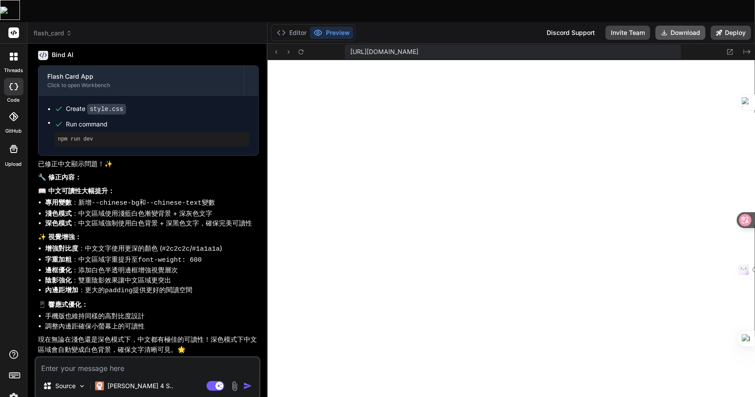
click at [676, 26] on button "Download" at bounding box center [680, 33] width 50 height 14
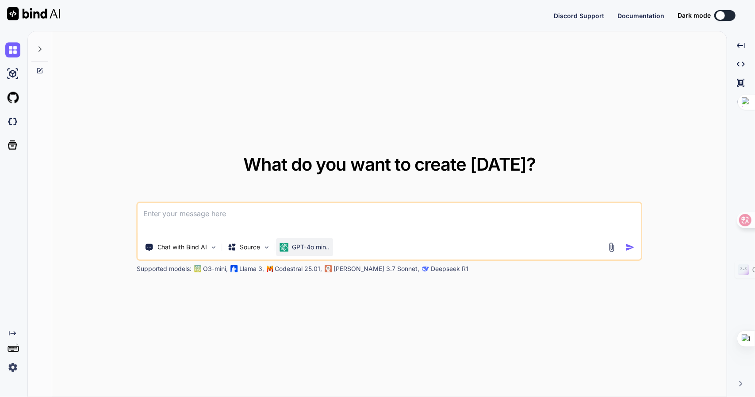
click at [307, 251] on p "GPT-4o min.." at bounding box center [311, 247] width 38 height 9
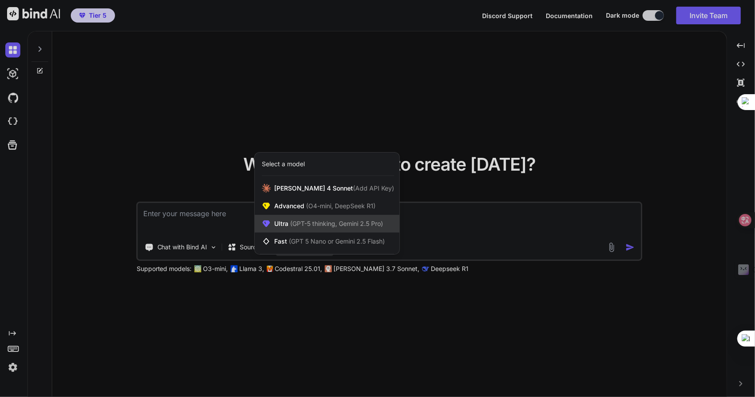
click at [309, 225] on span "(GPT-5 thinking, Gemini 2.5 Pro)" at bounding box center [335, 224] width 95 height 8
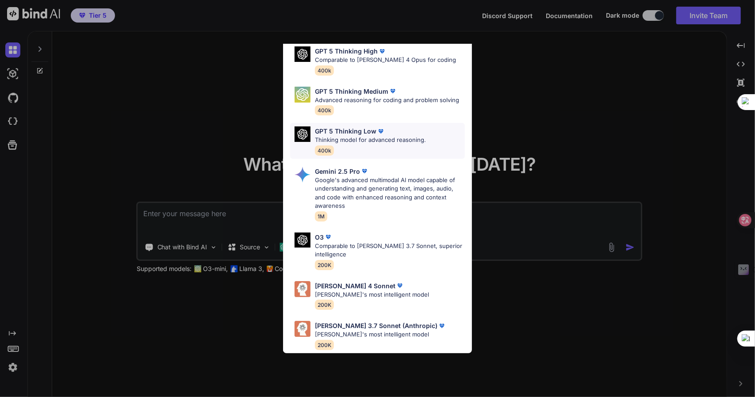
scroll to position [89, 0]
click at [146, 136] on div "Ultra Models GPT 5 OpenAI's best AI model, matches [PERSON_NAME] 4 Sonnet in In…" at bounding box center [377, 198] width 755 height 397
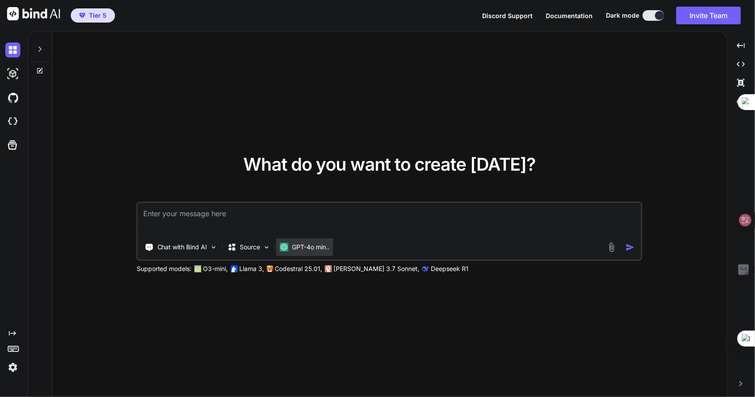
click at [300, 241] on div "GPT-4o min.." at bounding box center [304, 247] width 57 height 18
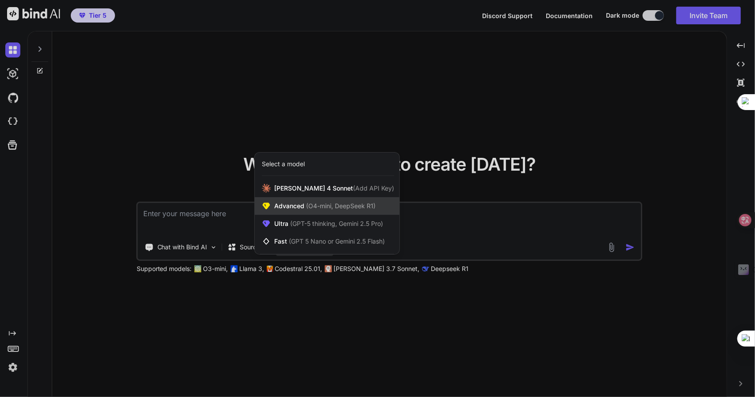
click at [355, 204] on span "(O4-mini, DeepSeek R1)" at bounding box center [339, 206] width 71 height 8
type textarea "x"
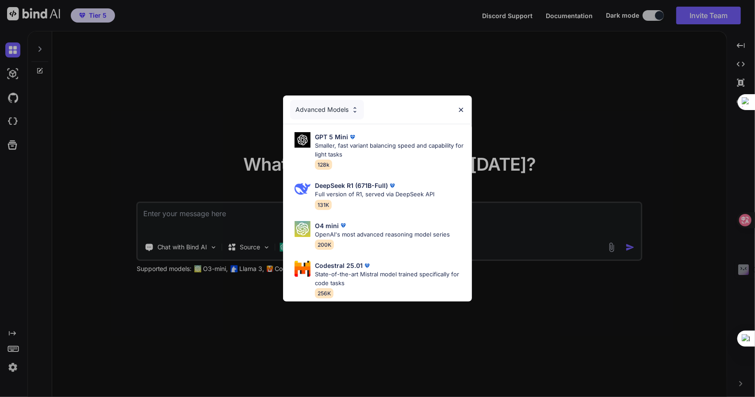
click at [152, 99] on div "Advanced Models GPT 5 Mini Smaller, fast variant balancing speed and capability…" at bounding box center [377, 198] width 755 height 397
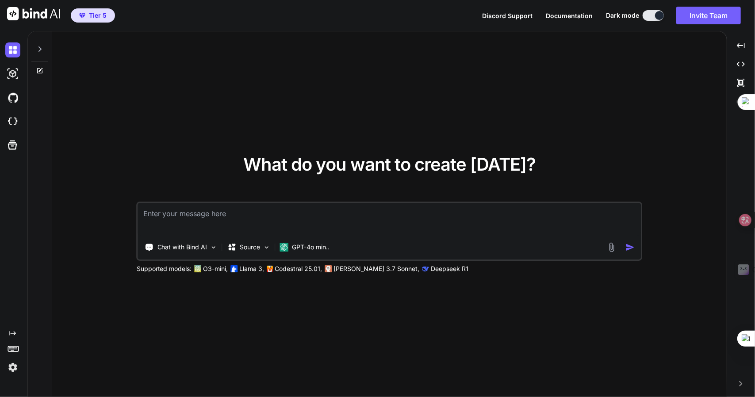
click at [10, 373] on img at bounding box center [12, 367] width 15 height 15
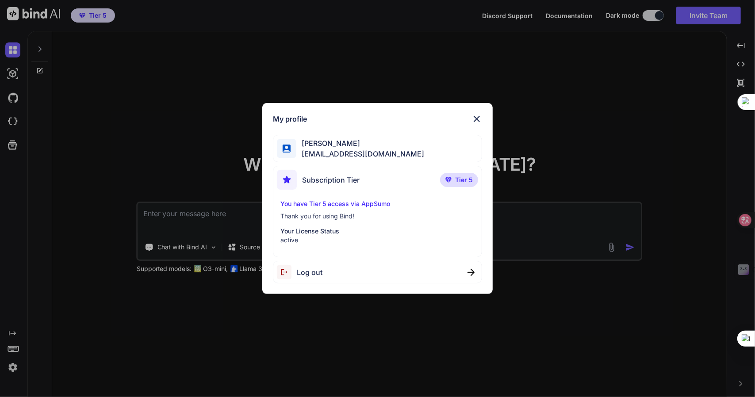
click at [490, 115] on div "My profile [PERSON_NAME] [EMAIL_ADDRESS][DOMAIN_NAME] Subscription Tier Tier 5 …" at bounding box center [377, 198] width 231 height 191
click at [480, 118] on img at bounding box center [476, 119] width 11 height 11
